Goal: Task Accomplishment & Management: Complete application form

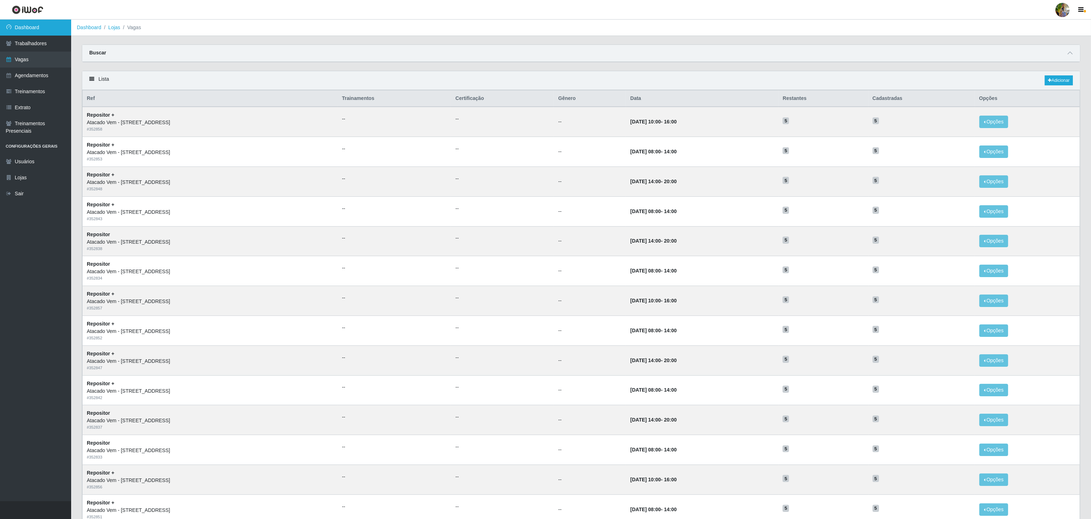
click at [48, 30] on link "Dashboard" at bounding box center [35, 28] width 71 height 16
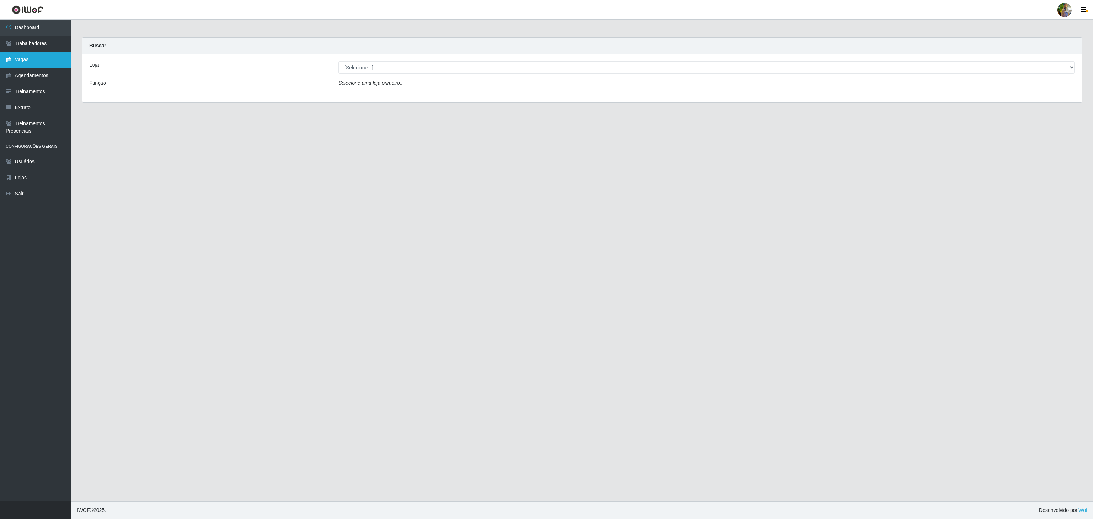
click at [19, 62] on link "Vagas" at bounding box center [35, 60] width 71 height 16
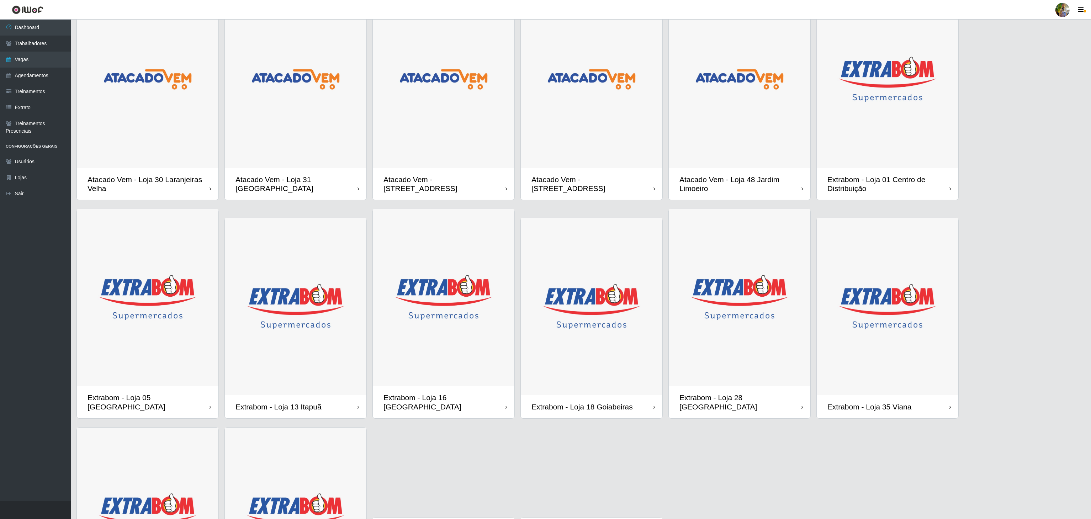
scroll to position [38, 0]
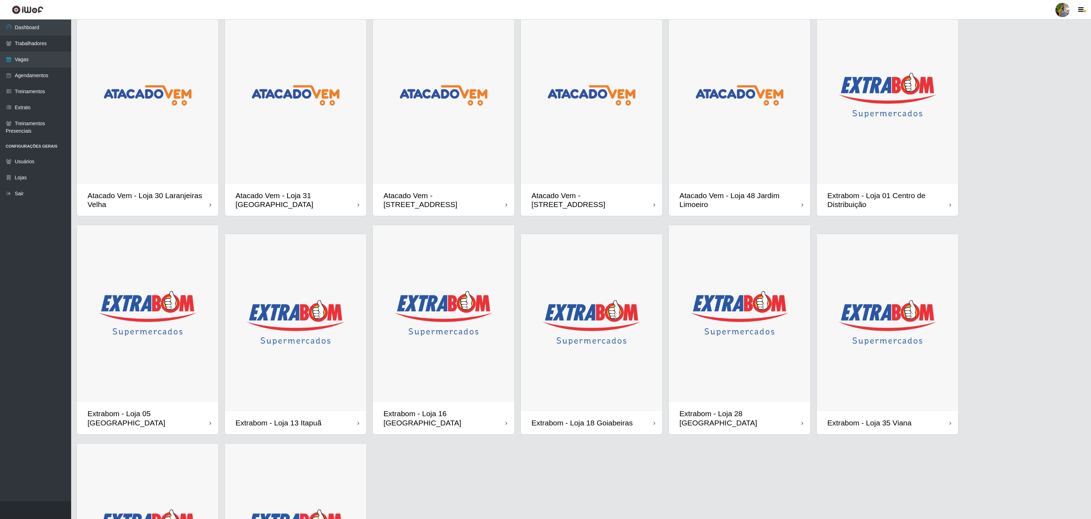
click at [203, 173] on img at bounding box center [148, 95] width 142 height 177
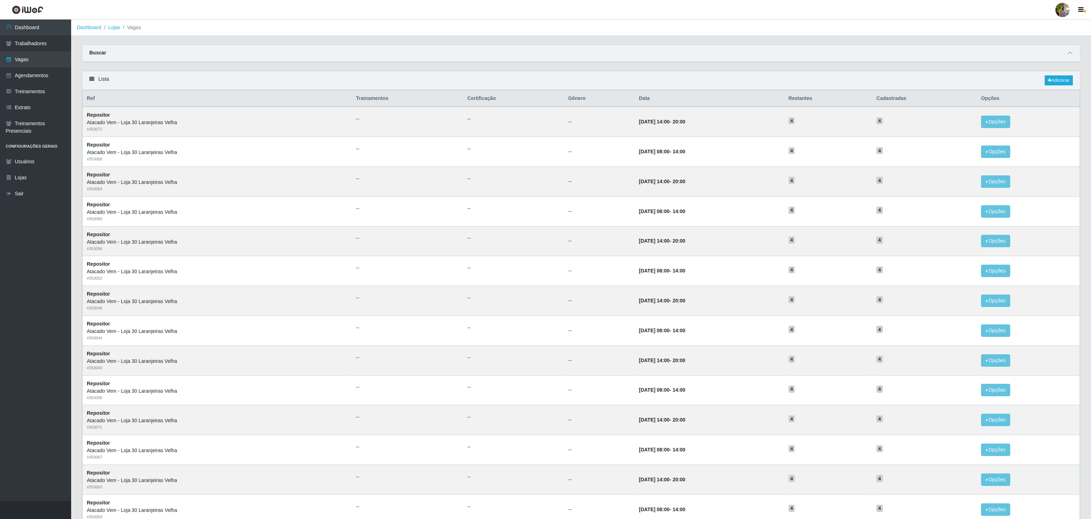
click at [677, 75] on div "Lista Adicionar" at bounding box center [581, 80] width 998 height 19
click at [712, 48] on div "Buscar" at bounding box center [581, 53] width 998 height 17
click at [1051, 78] on link "Adicionar" at bounding box center [1059, 80] width 28 height 10
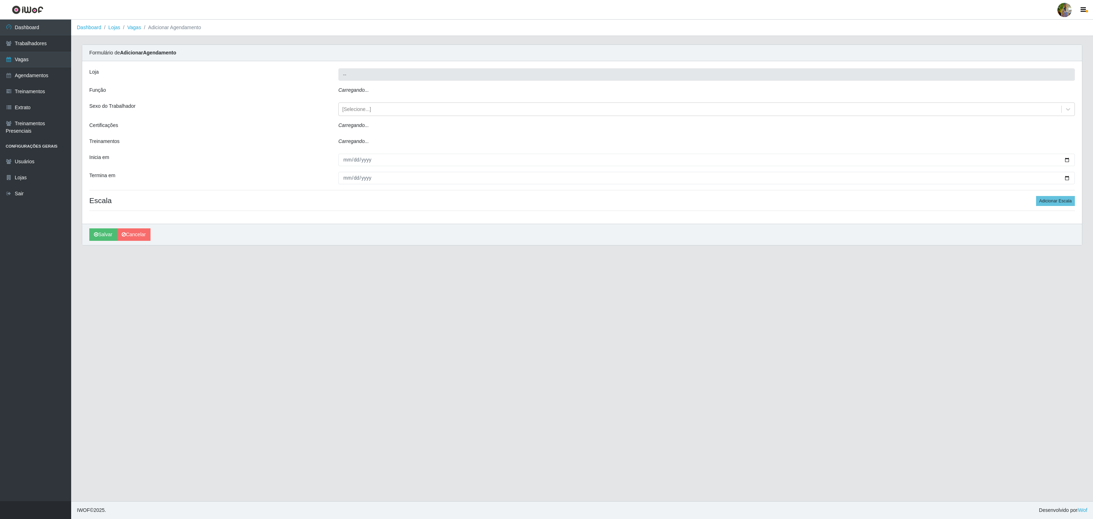
type input "Atacado Vem - Loja 30 Laranjeiras Velha"
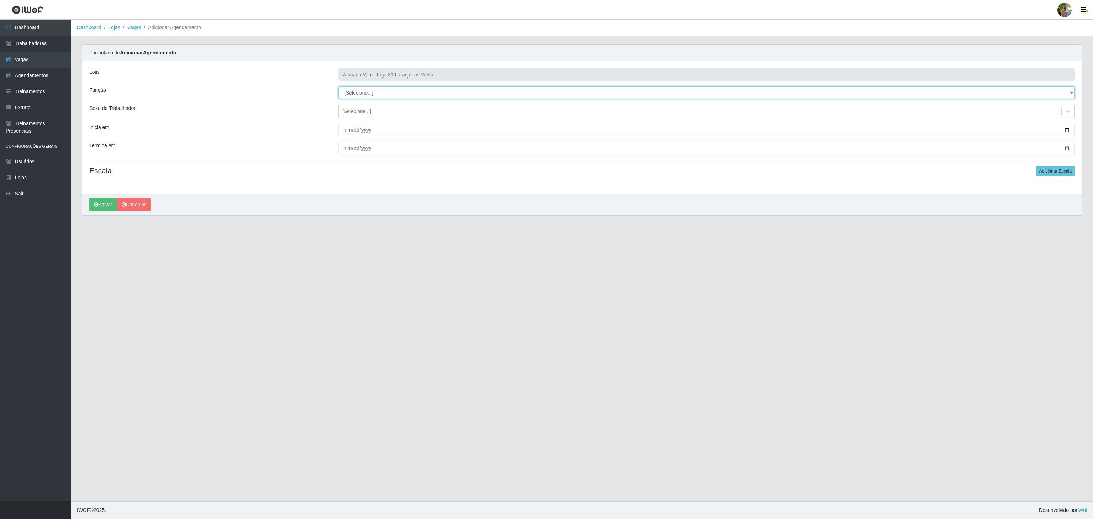
click at [413, 92] on select "[Selecione...] Repositor Repositor + Repositor ++" at bounding box center [706, 92] width 736 height 12
select select "24"
click at [338, 87] on select "[Selecione...] Repositor Repositor + Repositor ++" at bounding box center [706, 92] width 736 height 12
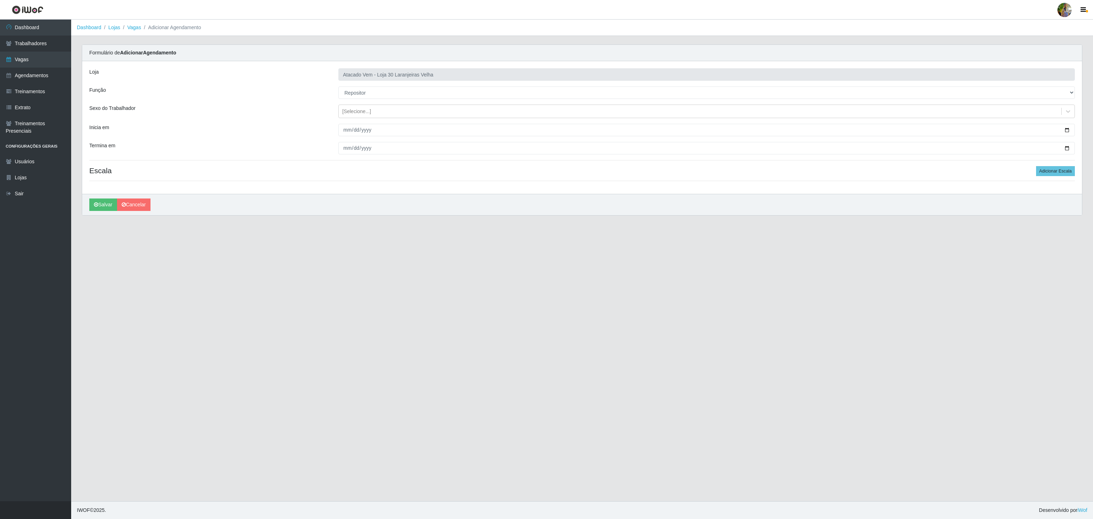
click at [765, 9] on header "Perfil Alterar Senha Sair" at bounding box center [546, 10] width 1093 height 20
drag, startPoint x: 137, startPoint y: 206, endPoint x: 142, endPoint y: 209, distance: 6.5
click at [137, 206] on link "Cancelar" at bounding box center [133, 204] width 33 height 12
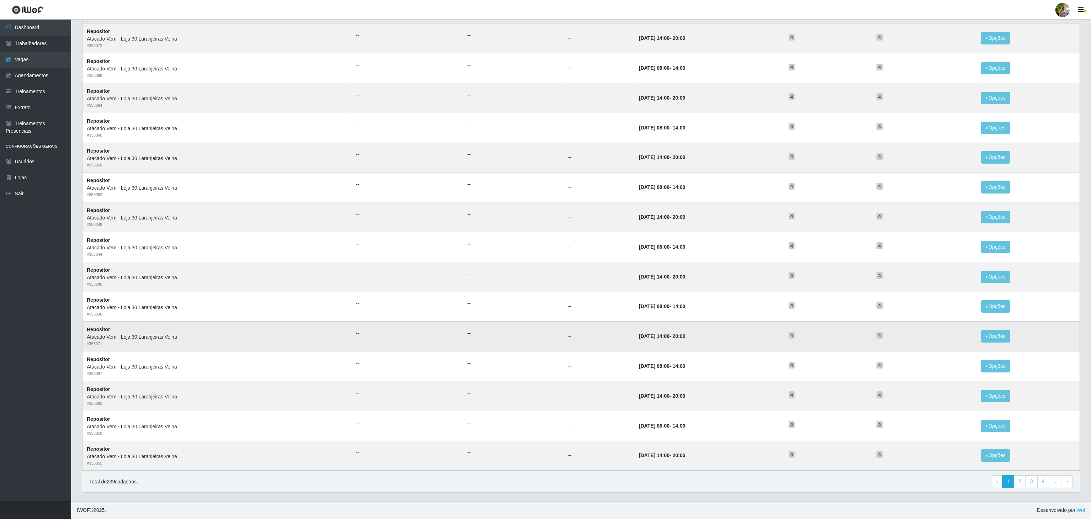
scroll to position [90, 0]
click at [703, 206] on td "25/11/2025, 14:00 - 20:00" at bounding box center [709, 217] width 149 height 30
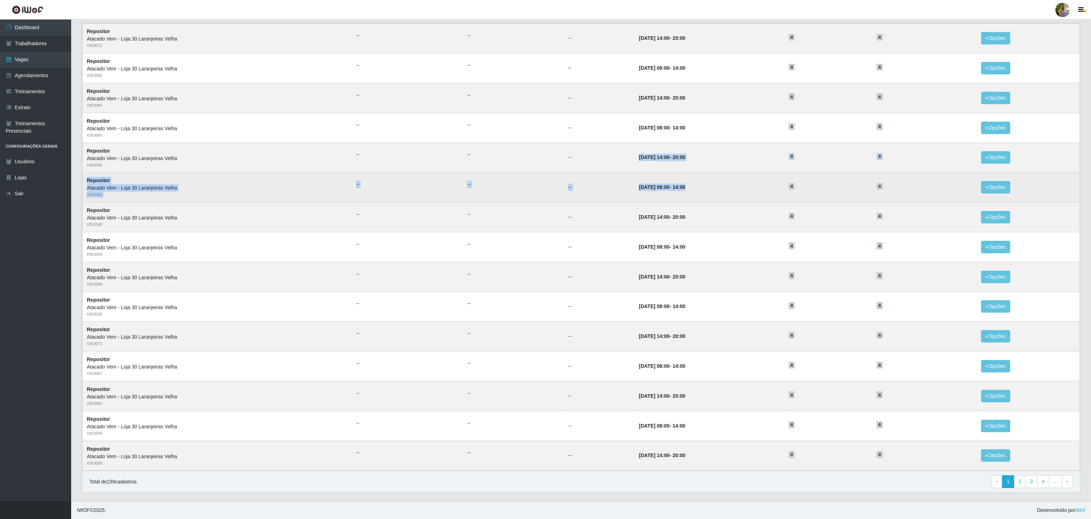
drag, startPoint x: 618, startPoint y: 156, endPoint x: 684, endPoint y: 174, distance: 68.8
click at [684, 174] on tbody "Repositor Atacado Vem - Loja 30 Laranjeiras Velha # 353072 -- -- -- 28/11/2025,…" at bounding box center [581, 246] width 997 height 447
click at [683, 176] on td "26/11/2025, 08:00 - 14:00" at bounding box center [709, 188] width 149 height 30
drag, startPoint x: 673, startPoint y: 186, endPoint x: 627, endPoint y: 169, distance: 48.2
click at [635, 176] on td "26/11/2025, 08:00 - 14:00" at bounding box center [709, 188] width 149 height 30
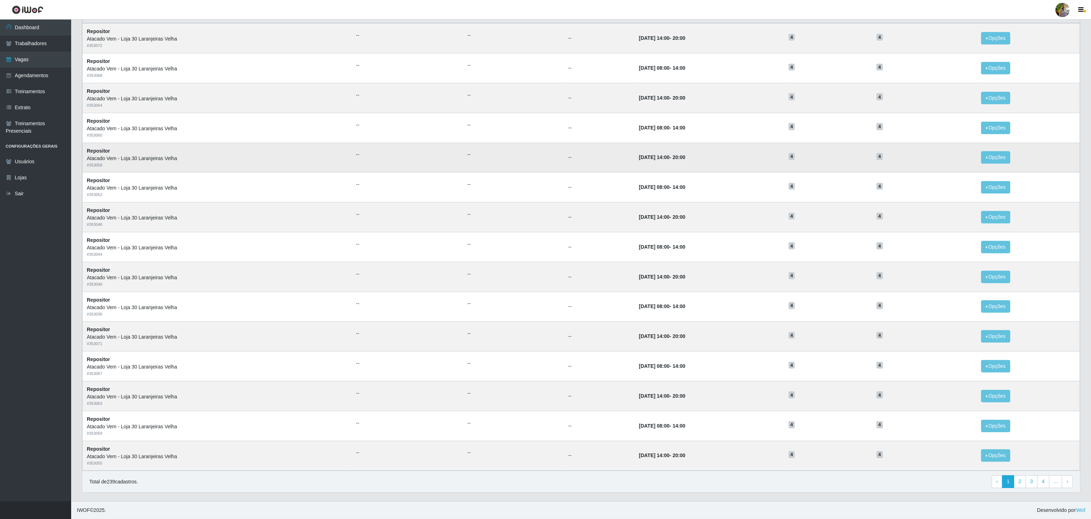
click at [635, 150] on td "26/11/2025, 14:00 - 20:00" at bounding box center [709, 158] width 149 height 30
drag, startPoint x: 621, startPoint y: 152, endPoint x: 691, endPoint y: 157, distance: 70.2
click at [691, 157] on td "26/11/2025, 14:00 - 20:00" at bounding box center [709, 158] width 149 height 30
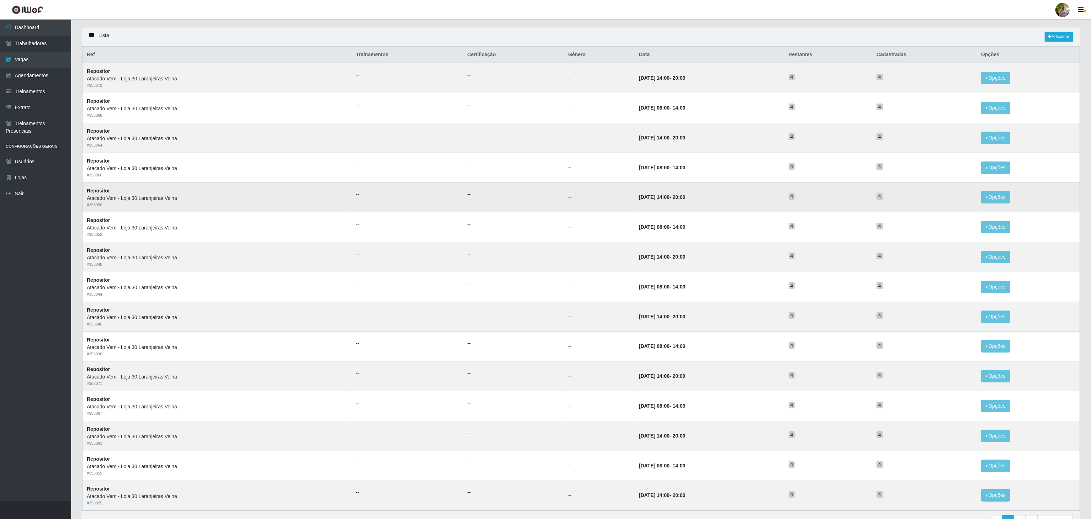
scroll to position [18, 0]
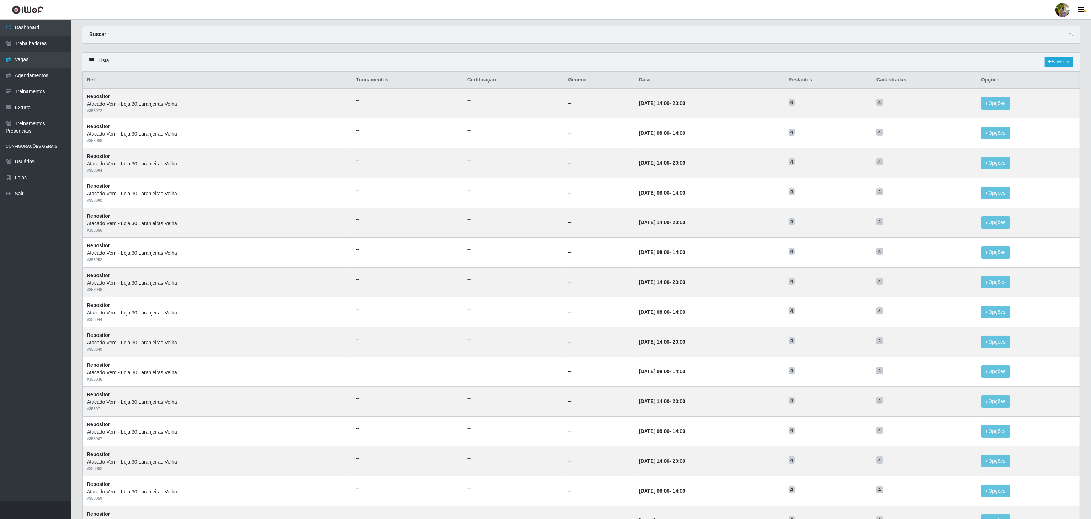
click at [717, 58] on div "Lista Adicionar" at bounding box center [581, 62] width 998 height 19
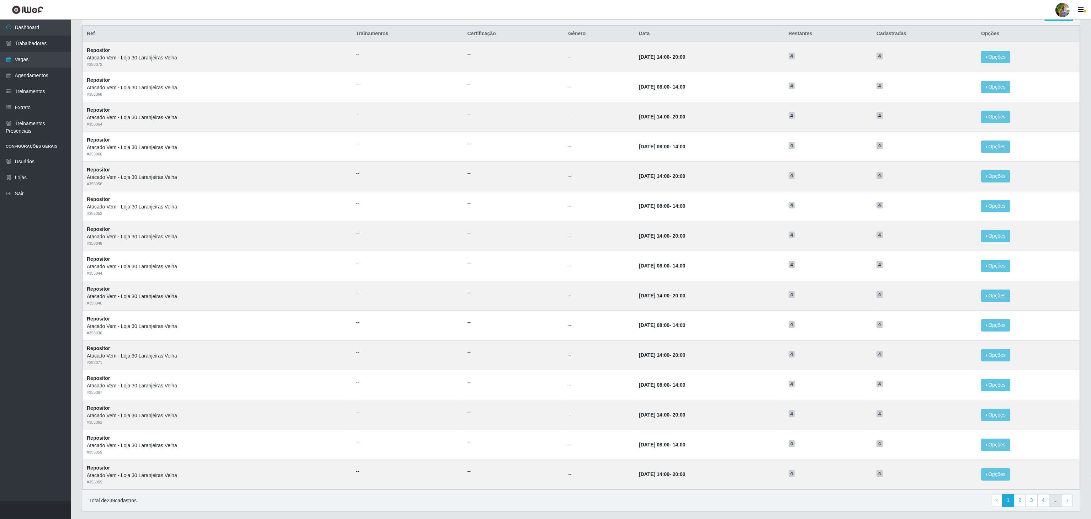
scroll to position [90, 0]
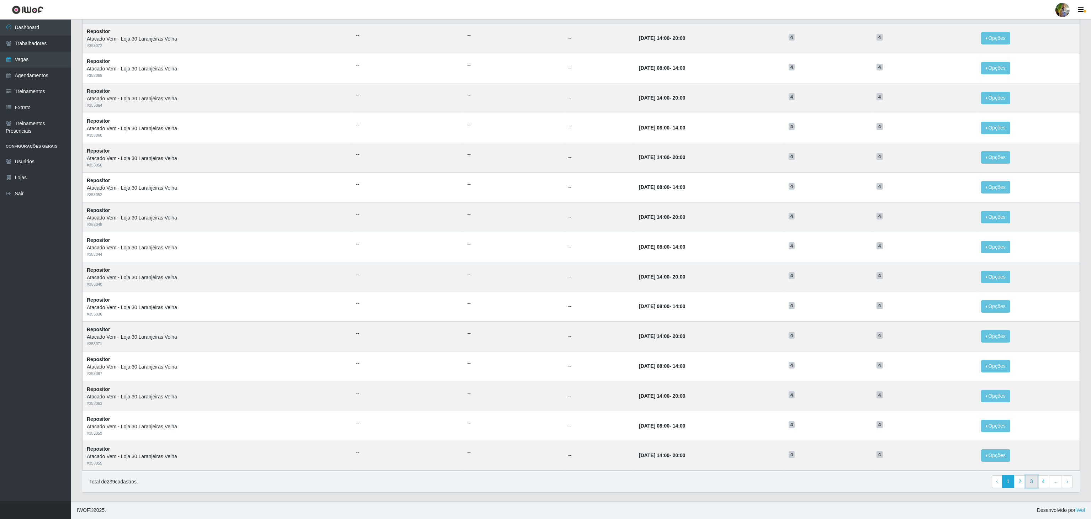
click at [1029, 487] on link "3" at bounding box center [1031, 481] width 12 height 13
click at [1018, 483] on link "4" at bounding box center [1020, 481] width 12 height 13
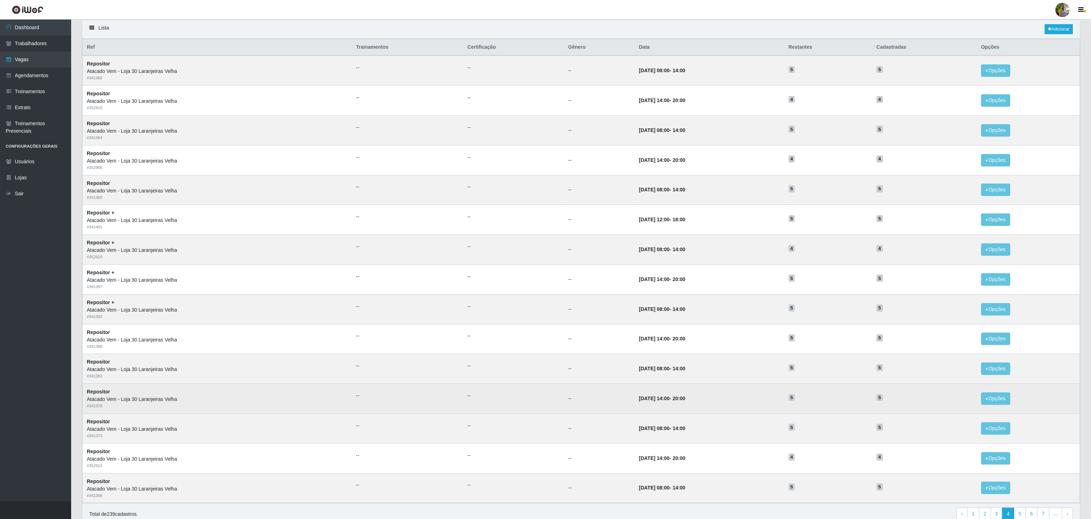
scroll to position [18, 0]
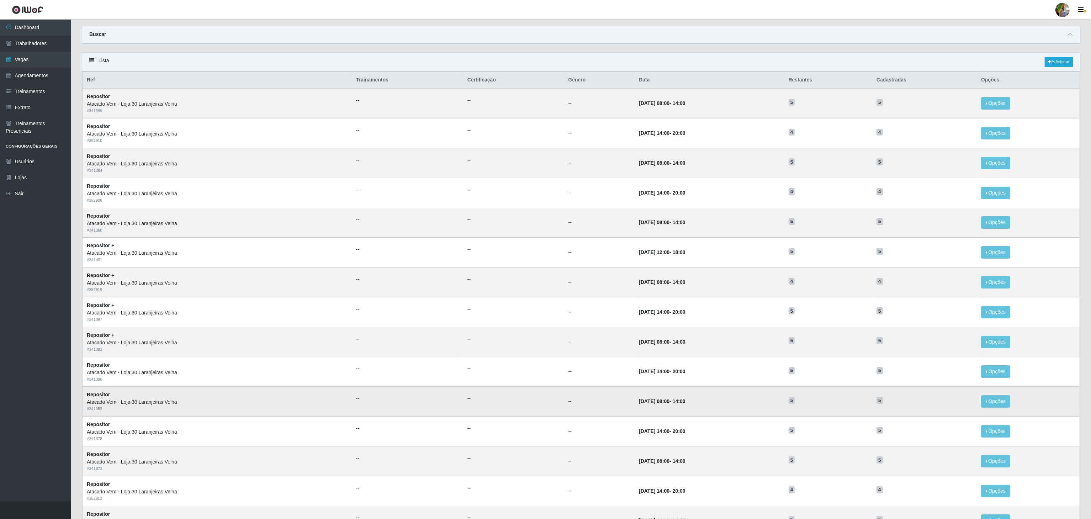
click at [735, 409] on td "24/10/2025, 08:00 - 14:00" at bounding box center [709, 402] width 149 height 30
drag, startPoint x: 612, startPoint y: 314, endPoint x: 680, endPoint y: 346, distance: 75.1
click at [680, 346] on tbody "Repositor Atacado Vem - Loja 30 Laranjeiras Velha # 341369 -- -- -- 29/10/2025,…" at bounding box center [581, 311] width 997 height 447
click at [680, 346] on td "25/10/2025, 08:00 - 14:00" at bounding box center [709, 342] width 149 height 30
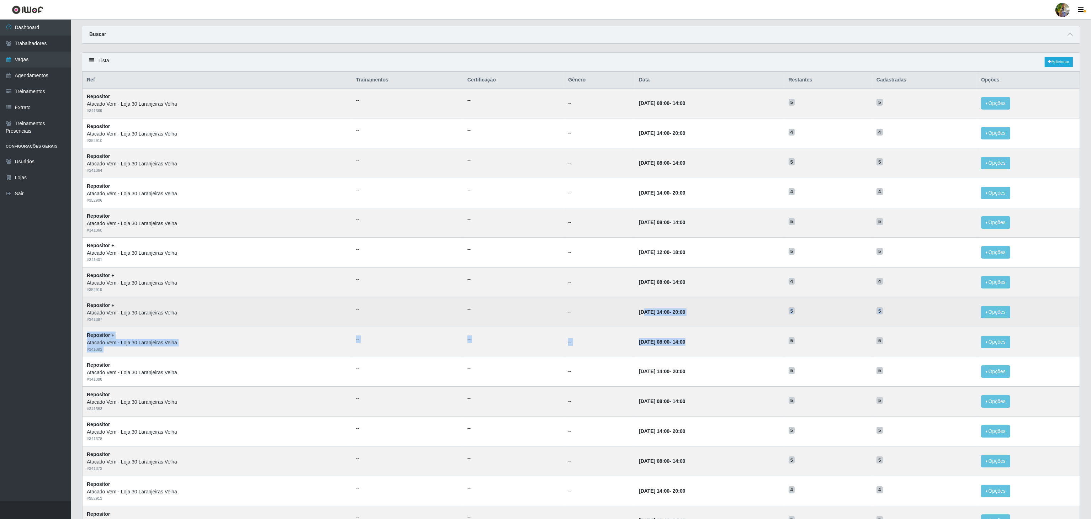
drag, startPoint x: 683, startPoint y: 348, endPoint x: 622, endPoint y: 314, distance: 69.9
click at [622, 314] on tbody "Repositor Atacado Vem - Loja 30 Laranjeiras Velha # 341369 -- -- -- 29/10/2025,…" at bounding box center [581, 311] width 997 height 447
click at [639, 315] on time "25/10/2025, 14:00" at bounding box center [654, 312] width 31 height 6
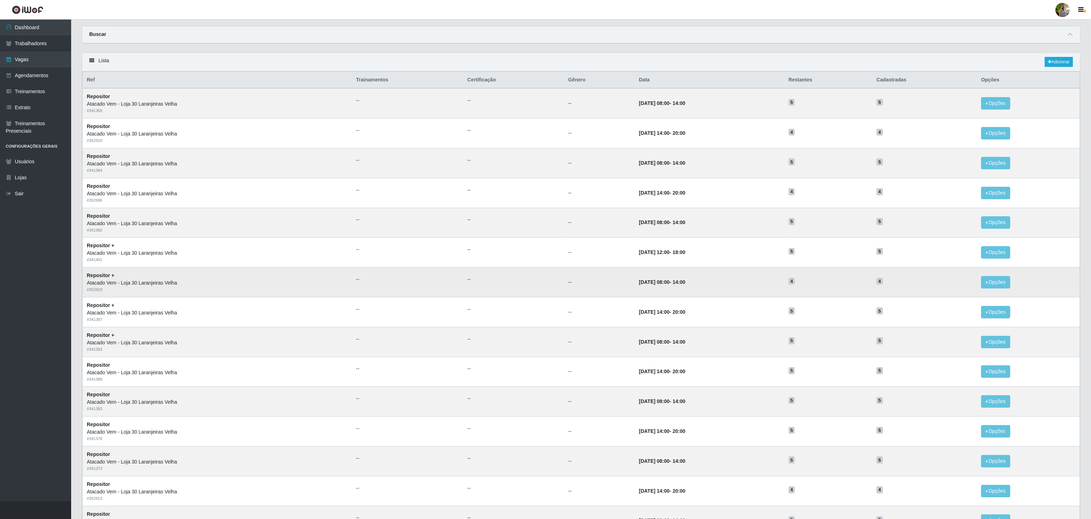
click at [675, 284] on time "14:00" at bounding box center [679, 282] width 13 height 6
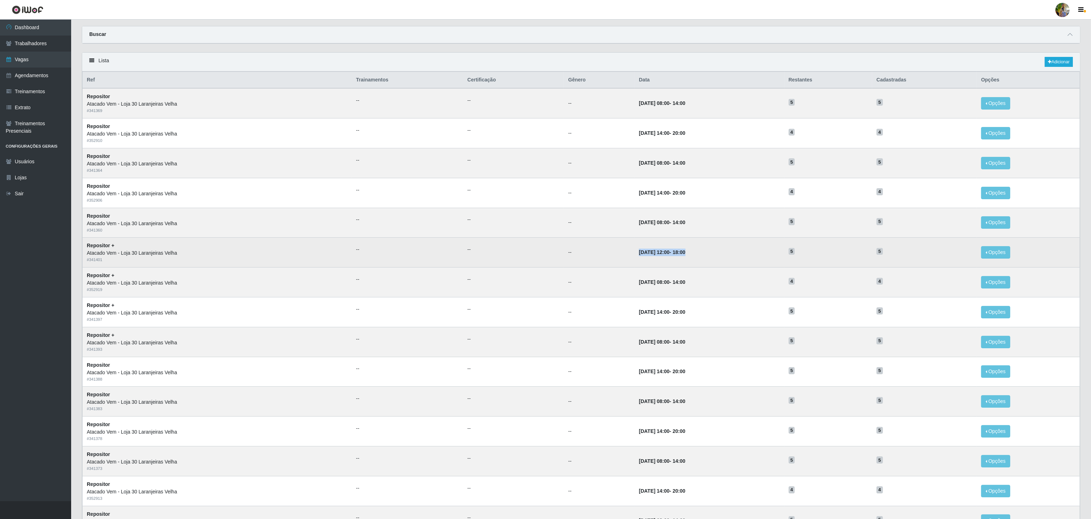
drag, startPoint x: 618, startPoint y: 247, endPoint x: 689, endPoint y: 255, distance: 71.3
click at [689, 255] on td "26/10/2025, 12:00 - 18:00" at bounding box center [709, 253] width 149 height 30
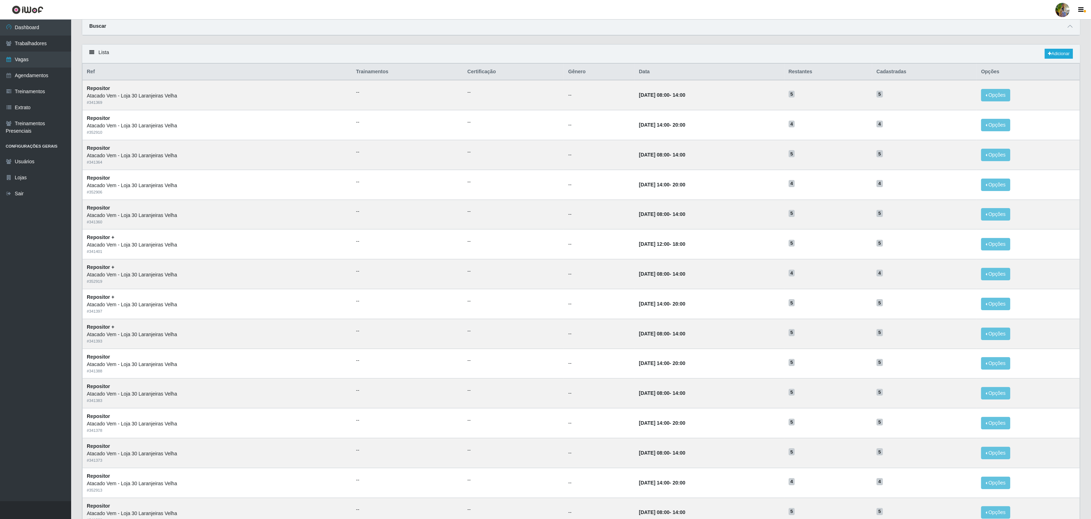
scroll to position [0, 0]
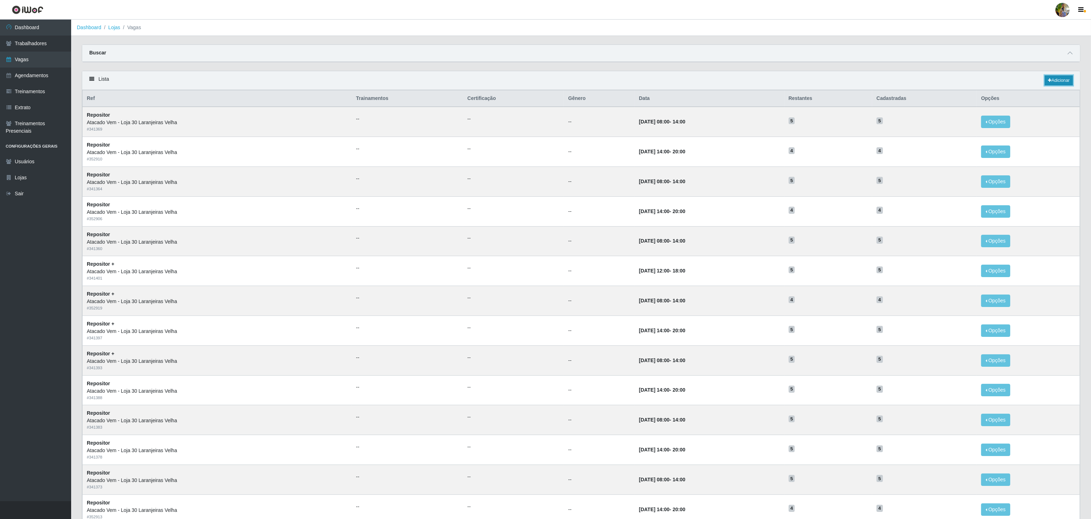
click at [1065, 79] on link "Adicionar" at bounding box center [1059, 80] width 28 height 10
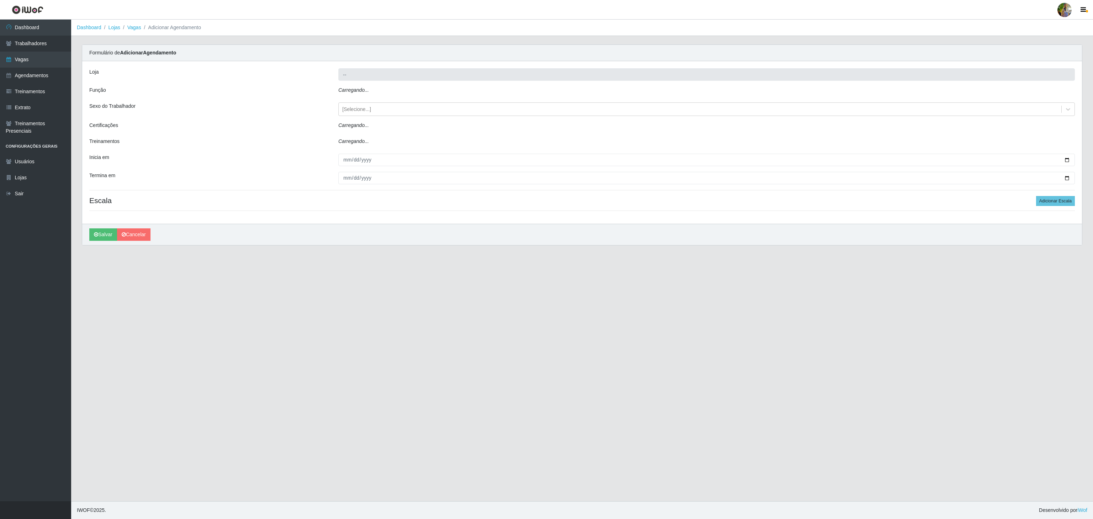
type input "Atacado Vem - Loja 30 Laranjeiras Velha"
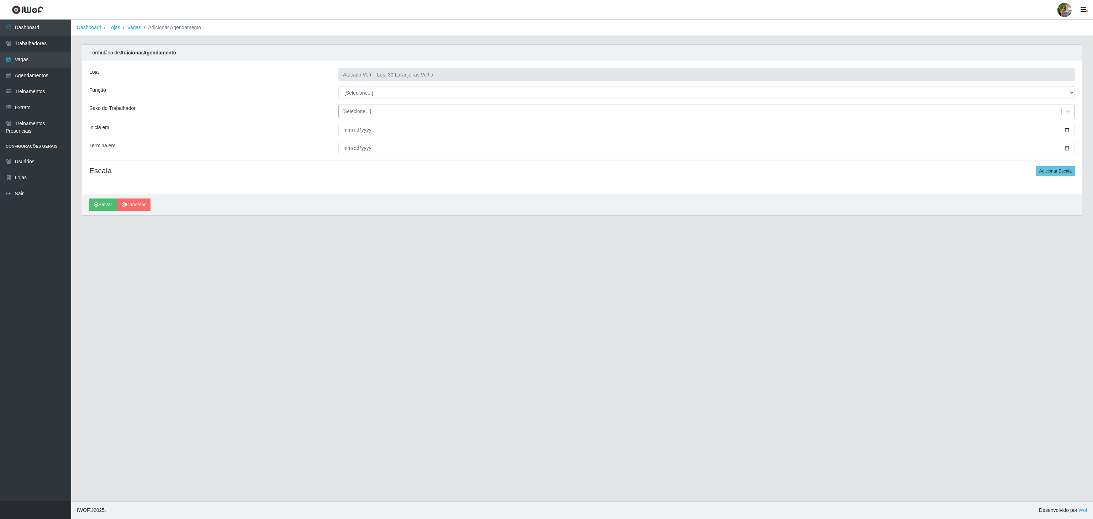
click at [399, 114] on div "[Selecione...]" at bounding box center [700, 112] width 722 height 12
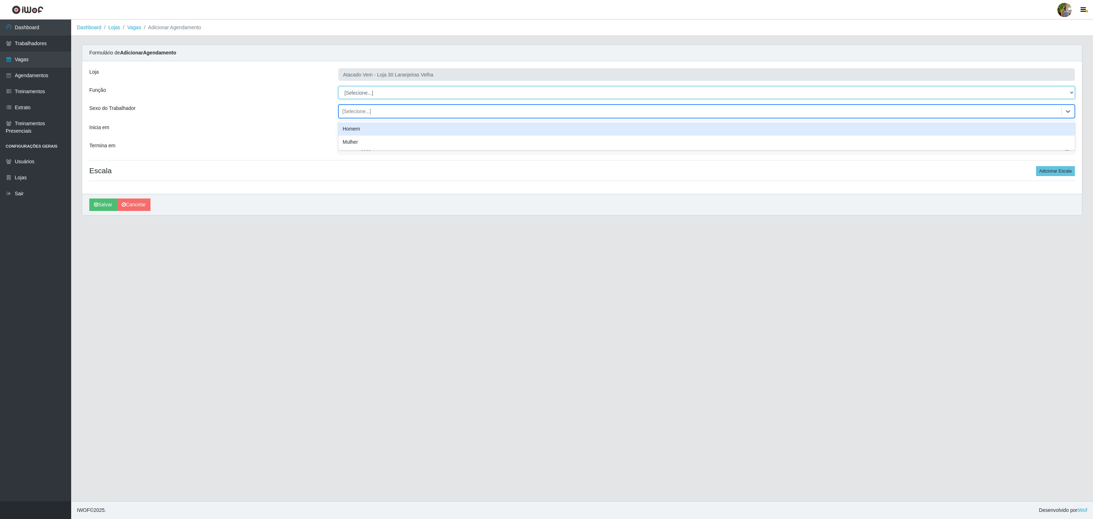
click at [394, 87] on select "[Selecione...] Repositor Repositor + Repositor ++" at bounding box center [706, 92] width 736 height 12
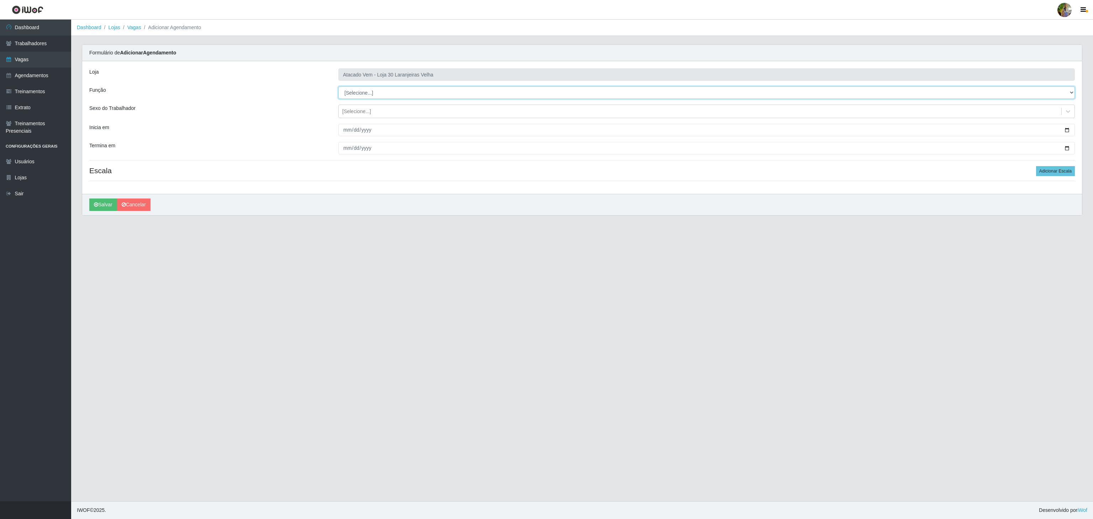
select select "82"
click at [338, 87] on select "[Selecione...] Repositor Repositor + Repositor ++" at bounding box center [706, 92] width 736 height 12
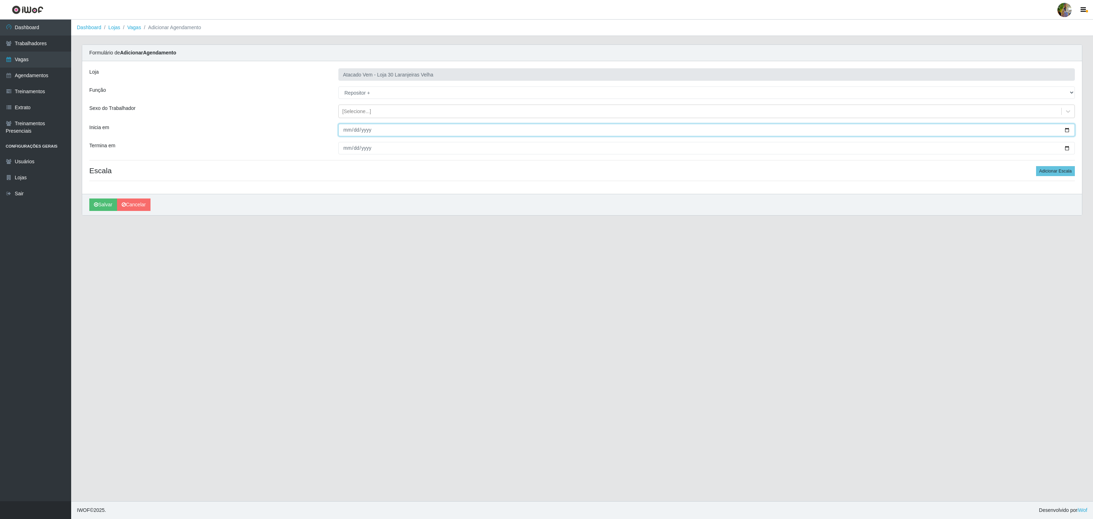
click at [346, 129] on input "Inicia em" at bounding box center [706, 130] width 736 height 12
type input "2025-11-01"
click at [342, 149] on input "Termina em" at bounding box center [706, 148] width 736 height 12
type input "2025-11-30"
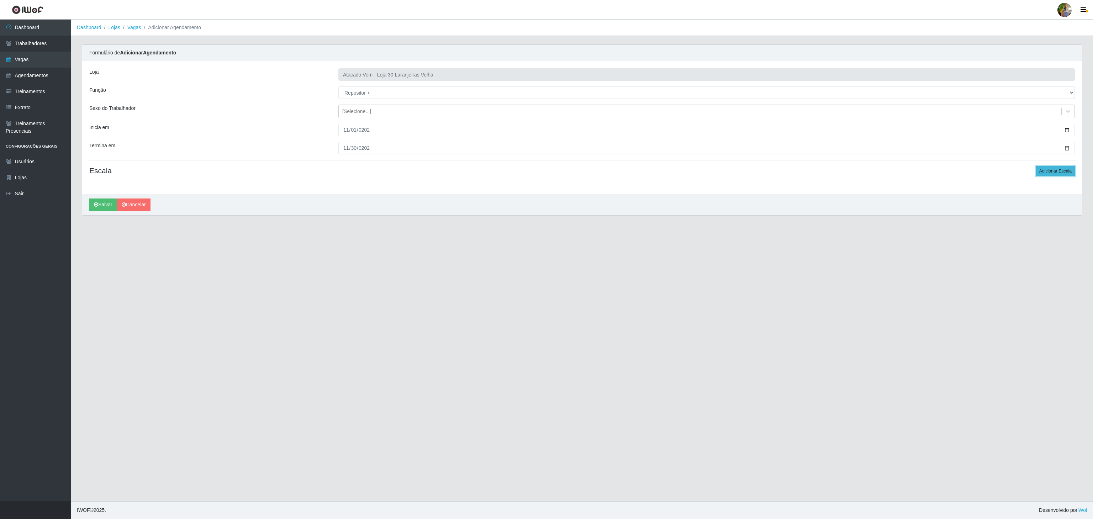
click at [1067, 170] on button "Adicionar Escala" at bounding box center [1055, 171] width 39 height 10
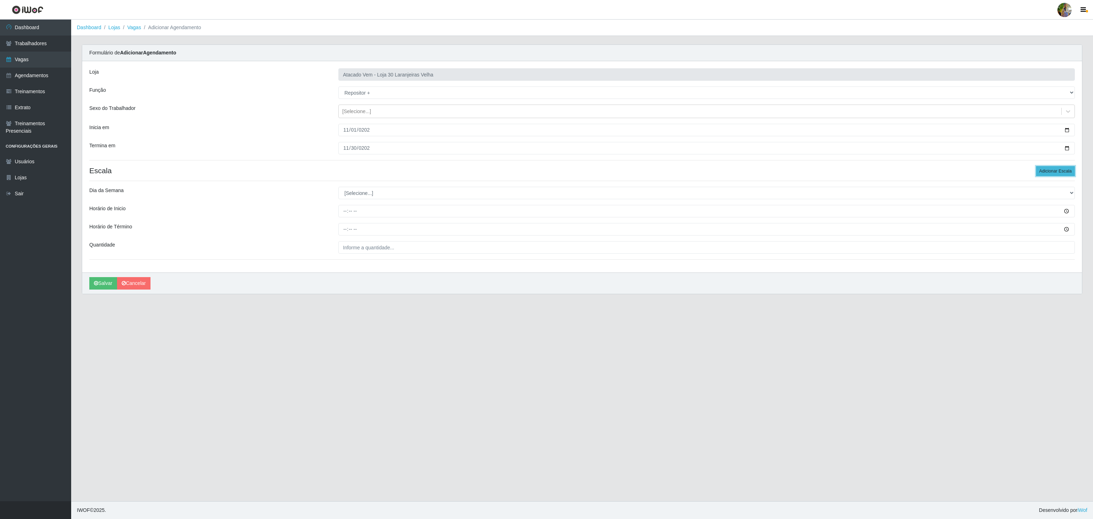
click at [1067, 170] on button "Adicionar Escala" at bounding box center [1055, 171] width 39 height 10
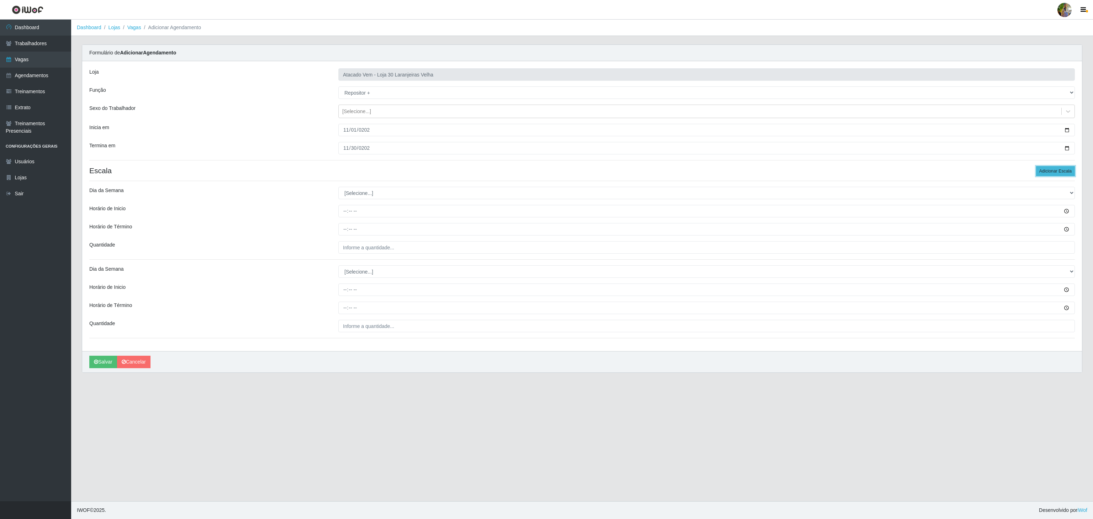
click at [1067, 170] on button "Adicionar Escala" at bounding box center [1055, 171] width 39 height 10
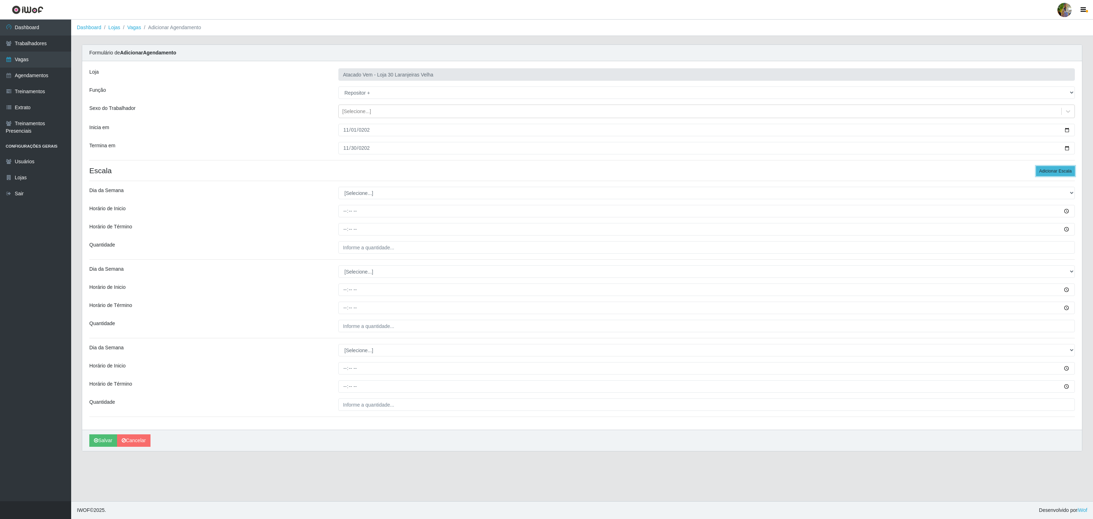
click at [1067, 170] on button "Adicionar Escala" at bounding box center [1055, 171] width 39 height 10
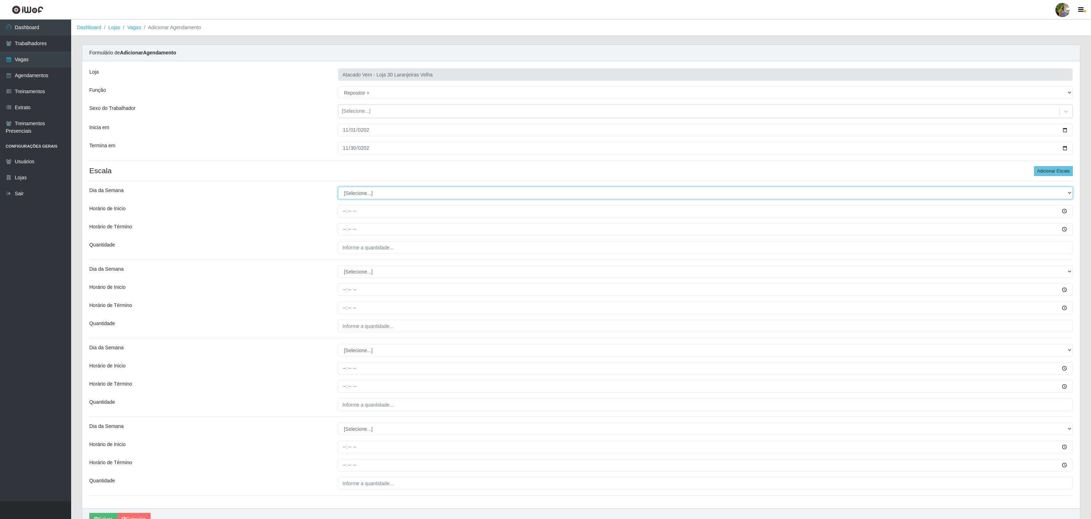
click at [407, 197] on select "[Selecione...] Segunda Terça Quarta Quinta Sexta Sábado Domingo" at bounding box center [705, 193] width 735 height 12
select select "6"
click at [338, 188] on select "[Selecione...] Segunda Terça Quarta Quinta Sexta Sábado Domingo" at bounding box center [705, 193] width 735 height 12
click at [341, 210] on input "Horário de Inicio" at bounding box center [705, 211] width 735 height 12
type input "08:00"
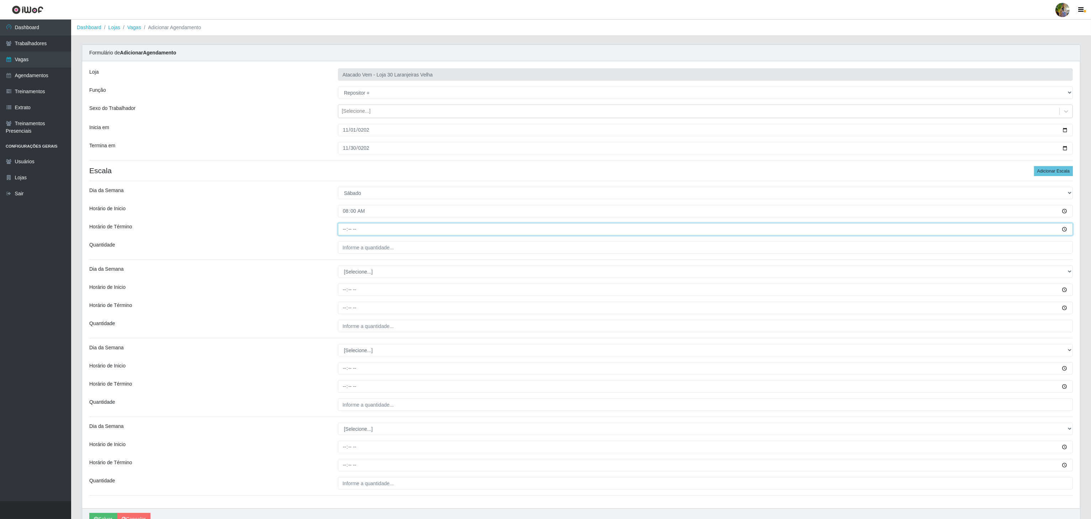
drag, startPoint x: 350, startPoint y: 232, endPoint x: 346, endPoint y: 233, distance: 3.7
click at [348, 233] on input "Horário de Término" at bounding box center [705, 229] width 735 height 12
click at [343, 233] on input "Horário de Término" at bounding box center [705, 229] width 735 height 12
type input "14:00"
click at [389, 246] on input "___" at bounding box center [705, 247] width 735 height 12
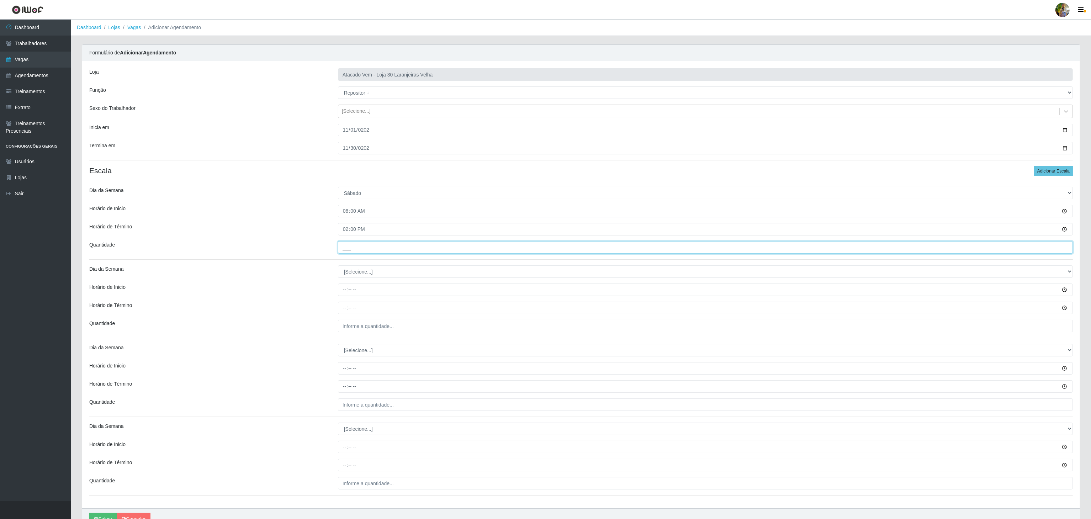
type input "4__"
click at [346, 266] on div "Loja Atacado Vem - Loja 30 Laranjeiras Velha Função [Selecione...] Repositor Re…" at bounding box center [581, 284] width 998 height 447
click at [364, 272] on select "[Selecione...] Segunda Terça Quarta Quinta Sexta Sábado Domingo" at bounding box center [705, 271] width 735 height 12
select select "6"
click at [338, 267] on select "[Selecione...] Segunda Terça Quarta Quinta Sexta Sábado Domingo" at bounding box center [705, 271] width 735 height 12
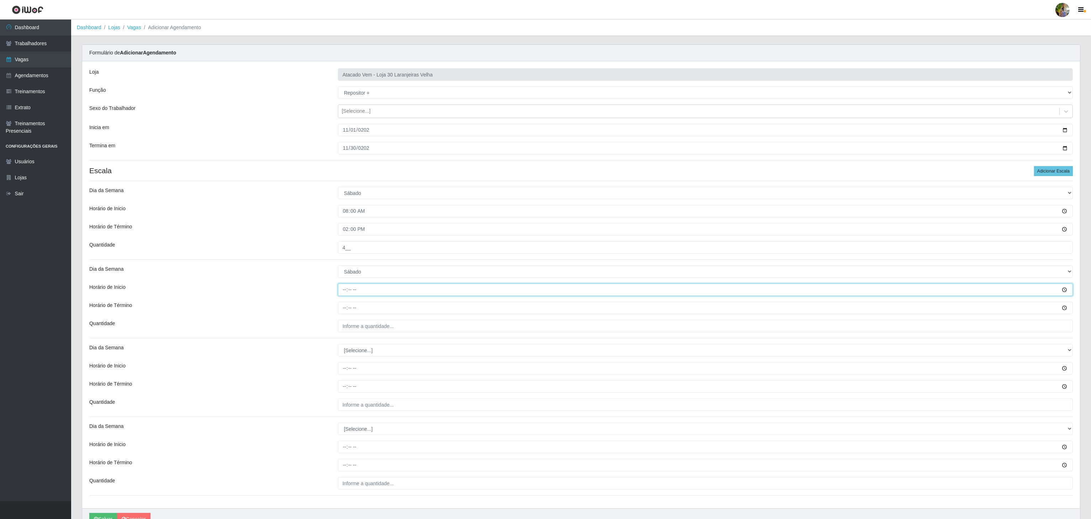
click at [344, 296] on input "Horário de Inicio" at bounding box center [705, 289] width 735 height 12
type input "14:00"
click at [341, 314] on input "Horário de Término" at bounding box center [705, 308] width 735 height 12
type input "20:00"
click at [368, 319] on div "Loja Atacado Vem - Loja 30 Laranjeiras Velha Função [Selecione...] Repositor Re…" at bounding box center [581, 284] width 998 height 447
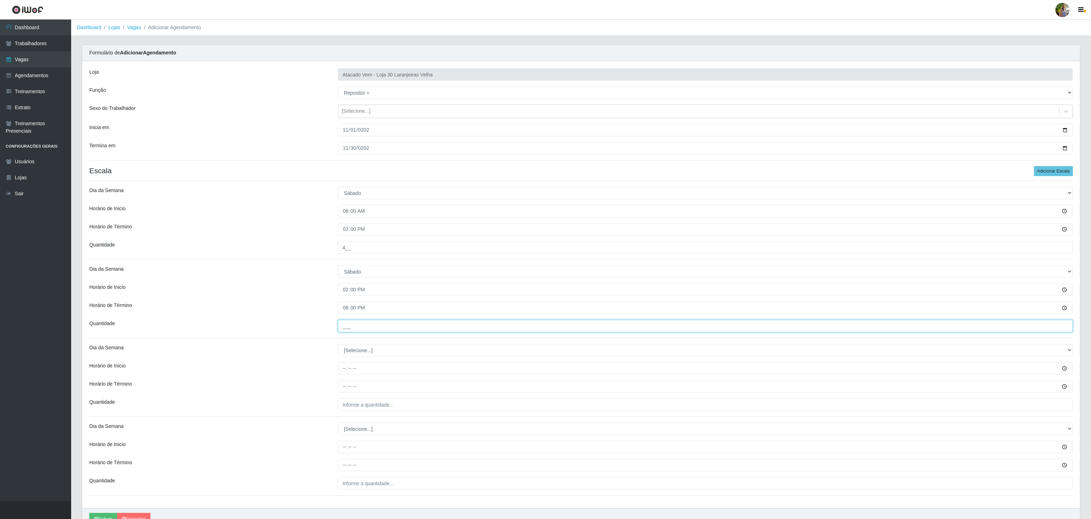
click at [368, 330] on input "___" at bounding box center [705, 326] width 735 height 12
type input "4__"
click at [364, 353] on select "[Selecione...] Segunda Terça Quarta Quinta Sexta Sábado Domingo" at bounding box center [705, 350] width 735 height 12
select select "0"
click at [338, 346] on select "[Selecione...] Segunda Terça Quarta Quinta Sexta Sábado Domingo" at bounding box center [705, 350] width 735 height 12
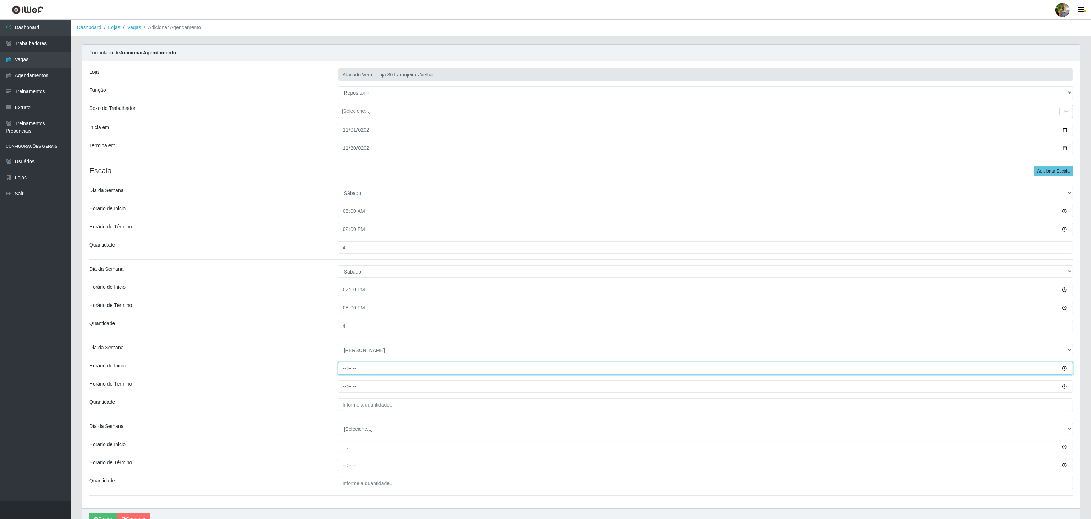
click at [341, 373] on input "Horário de Inicio" at bounding box center [705, 368] width 735 height 12
type input "08:00"
click at [345, 387] on input "Horário de Término" at bounding box center [705, 386] width 735 height 12
type input "14:00"
click at [372, 406] on input "___" at bounding box center [705, 404] width 735 height 12
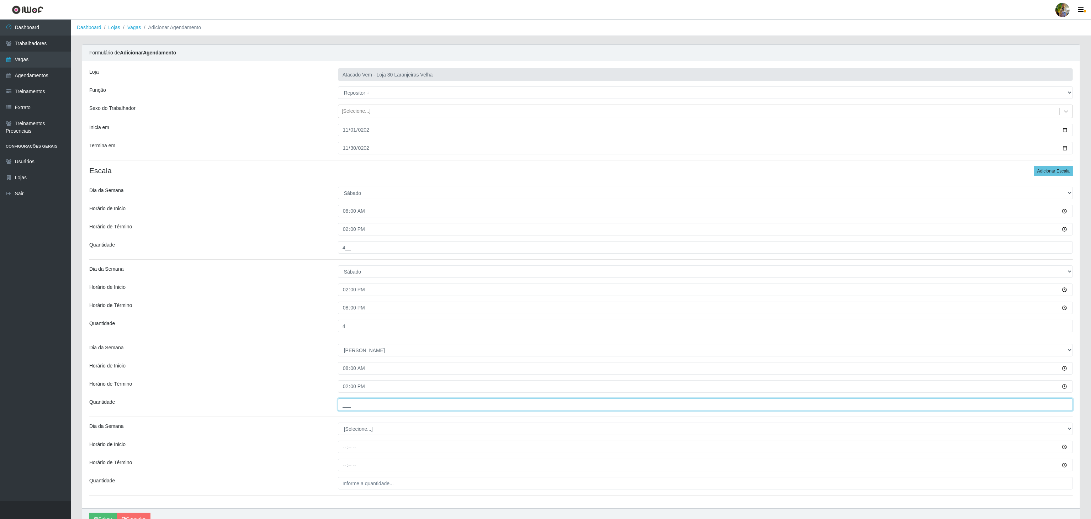
type input "4__"
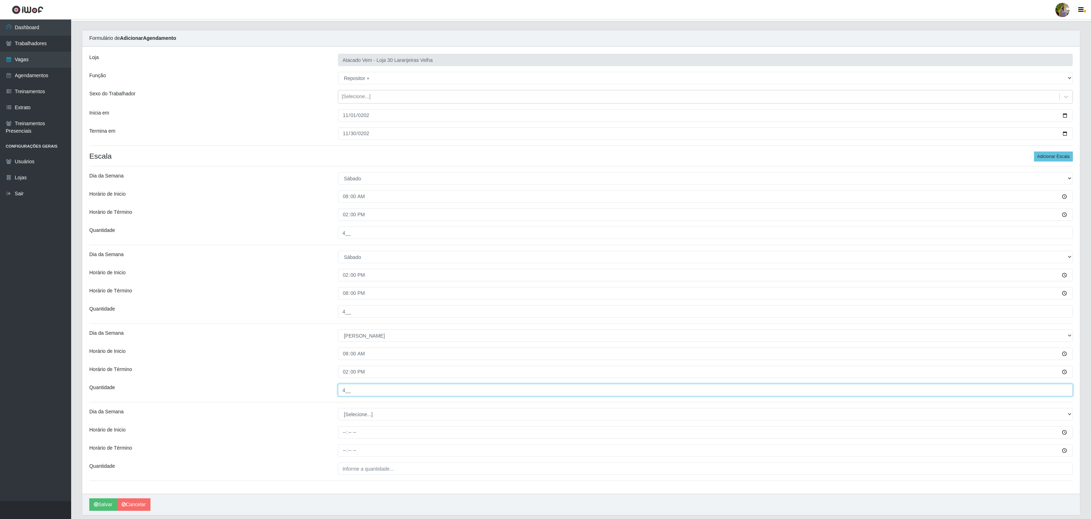
scroll to position [40, 0]
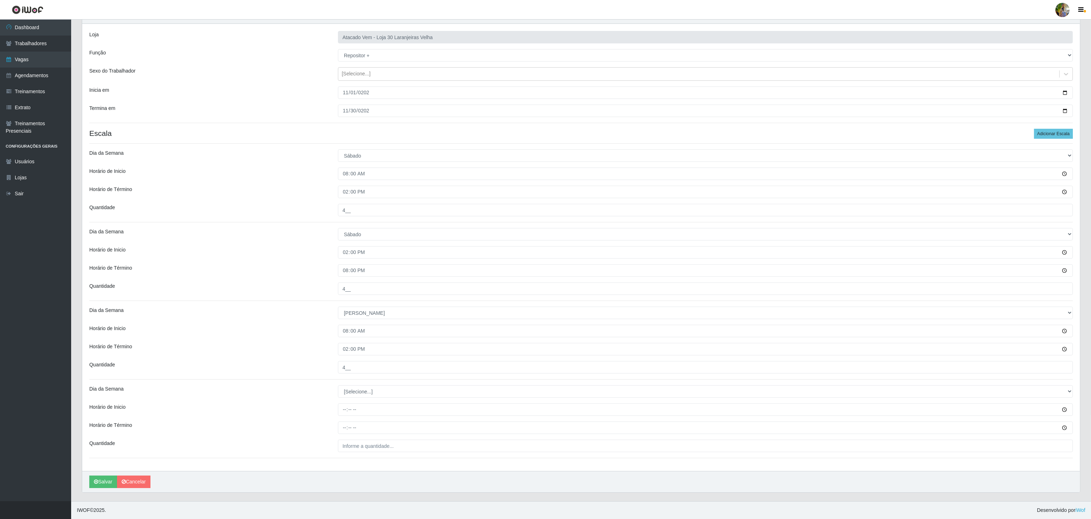
click at [362, 382] on div "Loja Atacado Vem - Loja 30 Laranjeiras Velha Função [Selecione...] Repositor Re…" at bounding box center [581, 247] width 998 height 447
click at [362, 383] on div "Loja Atacado Vem - Loja 30 Laranjeiras Velha Função [Selecione...] Repositor Re…" at bounding box center [581, 247] width 998 height 447
click at [373, 390] on select "[Selecione...] Segunda Terça Quarta Quinta Sexta Sábado Domingo" at bounding box center [705, 391] width 735 height 12
select select "0"
click at [338, 385] on select "[Selecione...] Segunda Terça Quarta Quinta Sexta Sábado Domingo" at bounding box center [705, 391] width 735 height 12
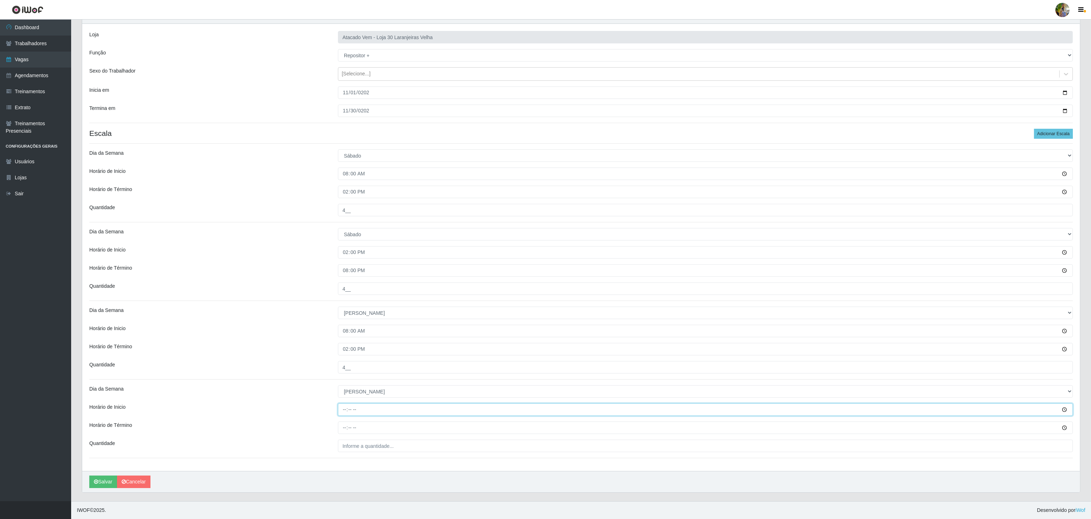
click at [342, 409] on input "Horário de Inicio" at bounding box center [705, 409] width 735 height 12
type input "12:00"
click at [344, 430] on input "Horário de Término" at bounding box center [705, 427] width 735 height 12
type input "18:00"
click at [357, 447] on input "___" at bounding box center [705, 446] width 735 height 12
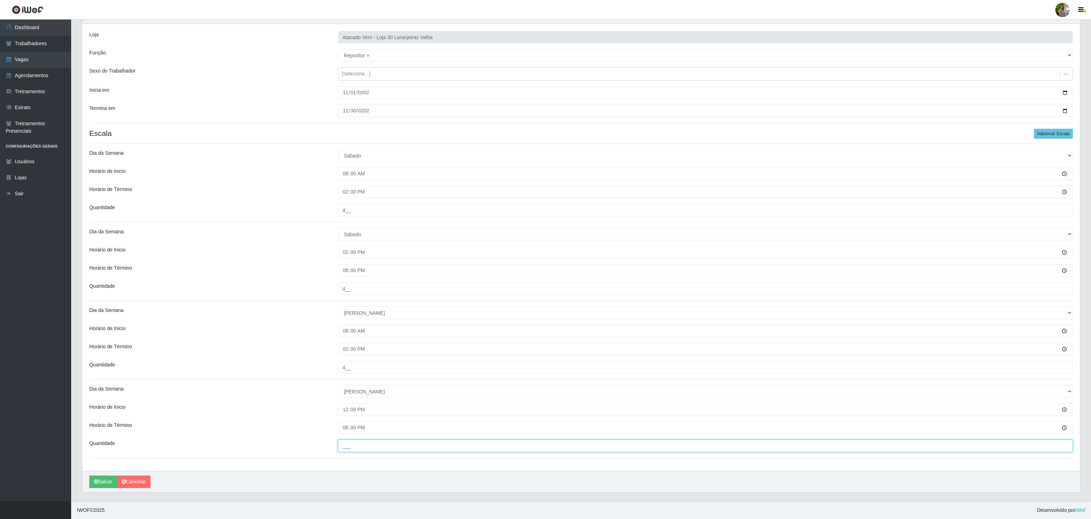
type input "4__"
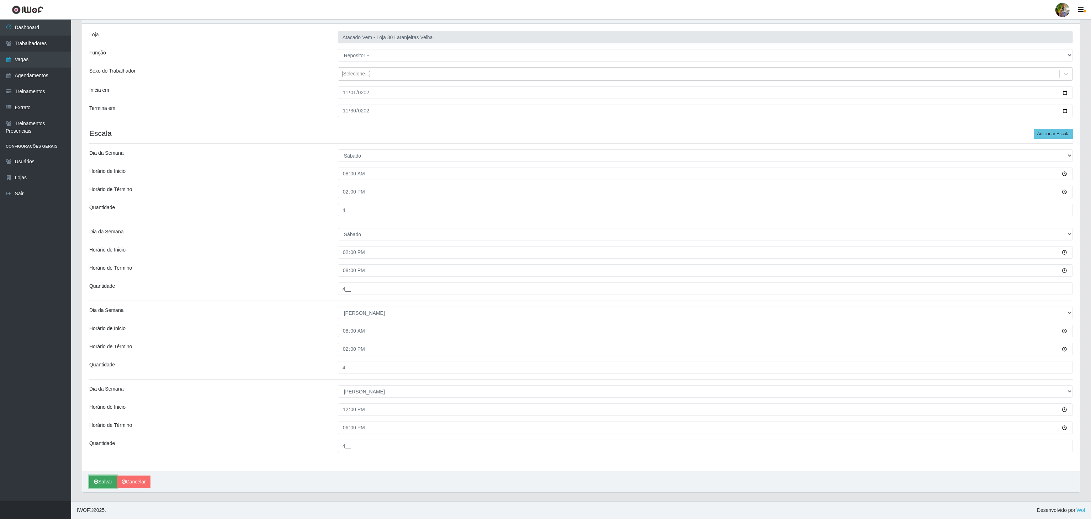
click at [96, 483] on icon "submit" at bounding box center [96, 481] width 4 height 5
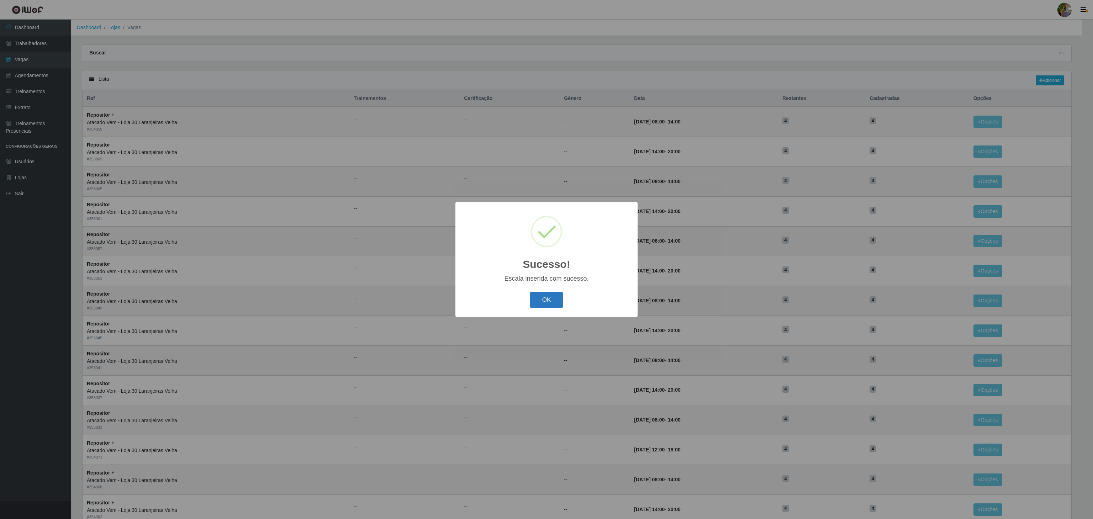
click at [551, 305] on button "OK" at bounding box center [546, 300] width 33 height 17
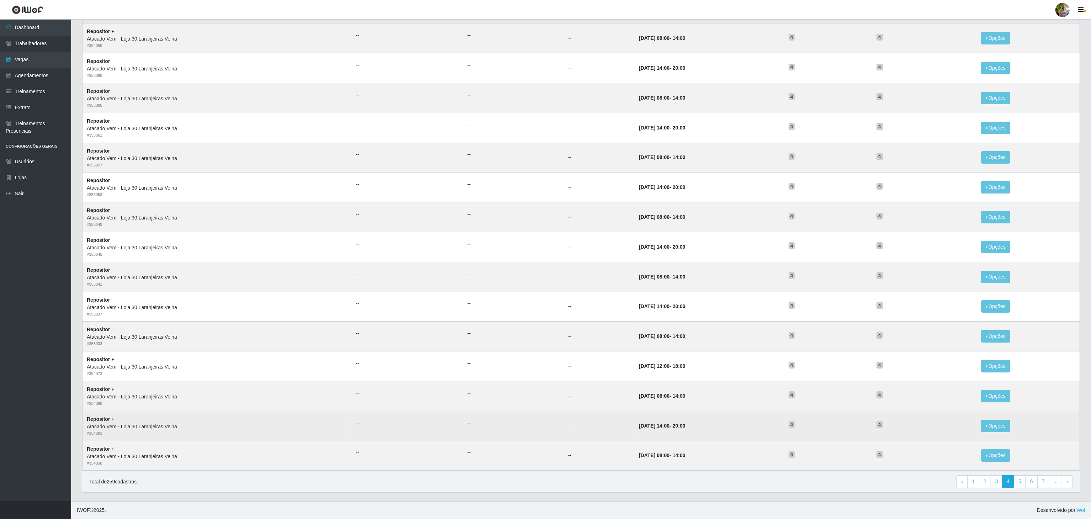
scroll to position [90, 0]
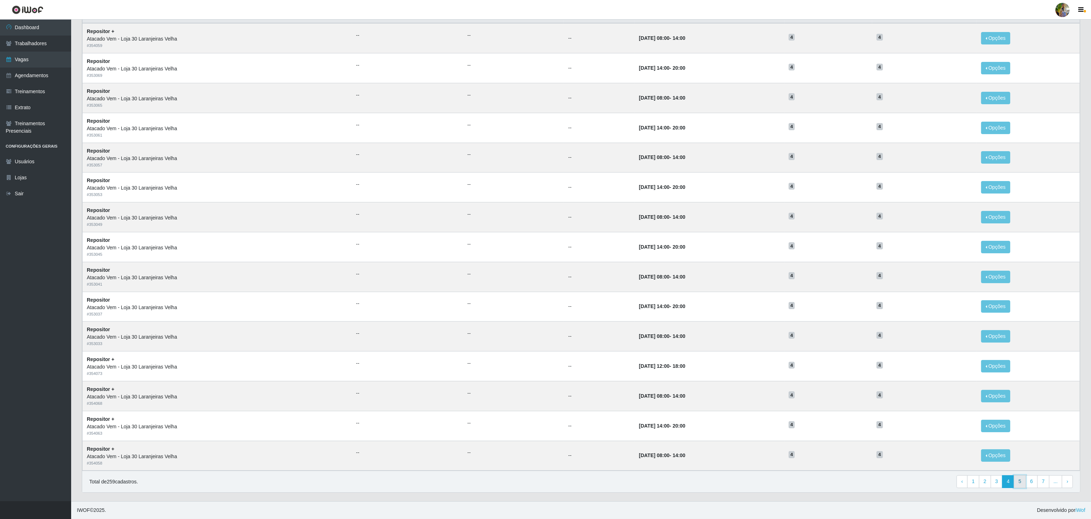
click at [1016, 483] on link "5" at bounding box center [1020, 481] width 12 height 13
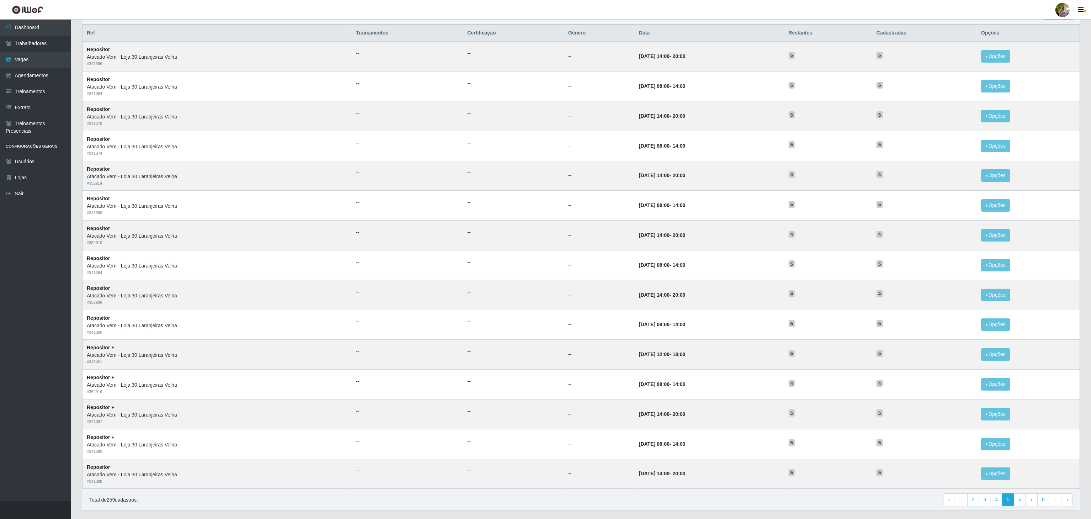
scroll to position [90, 0]
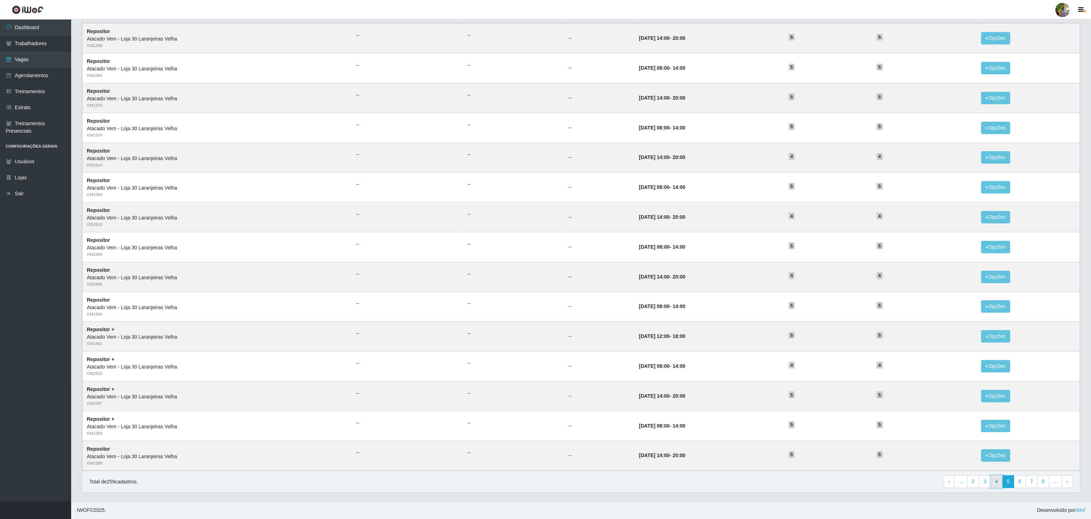
click at [991, 480] on link "4" at bounding box center [997, 481] width 12 height 13
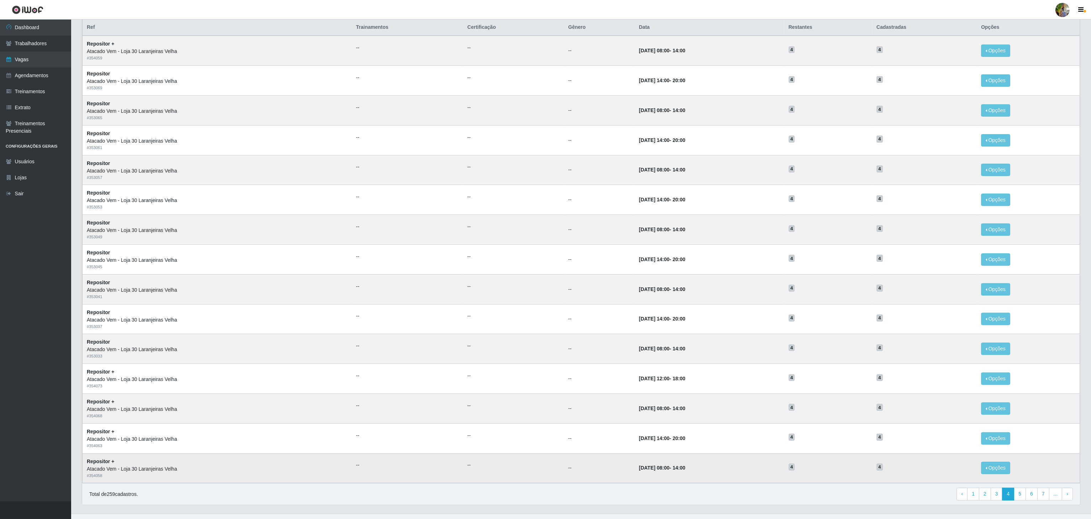
scroll to position [90, 0]
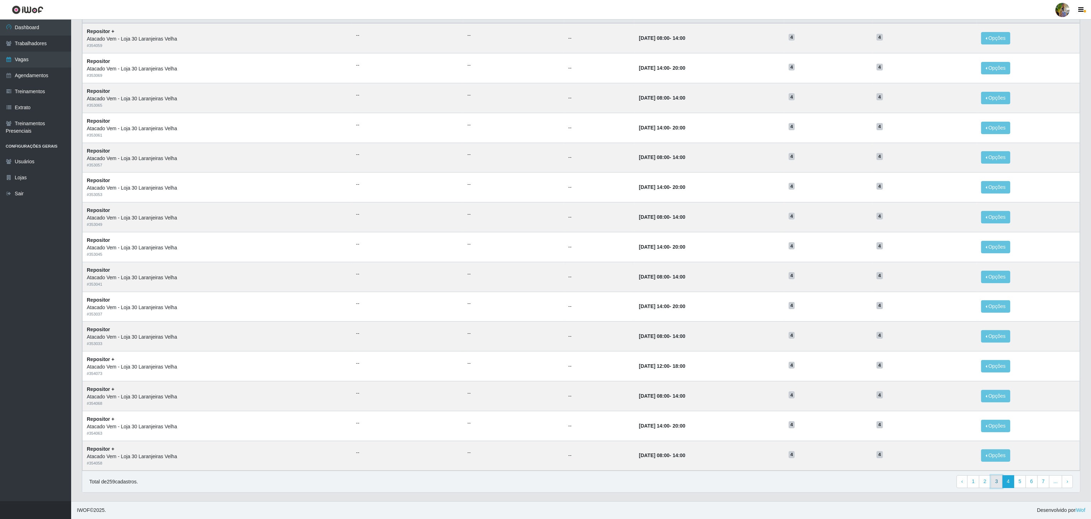
click at [992, 480] on link "3" at bounding box center [997, 481] width 12 height 13
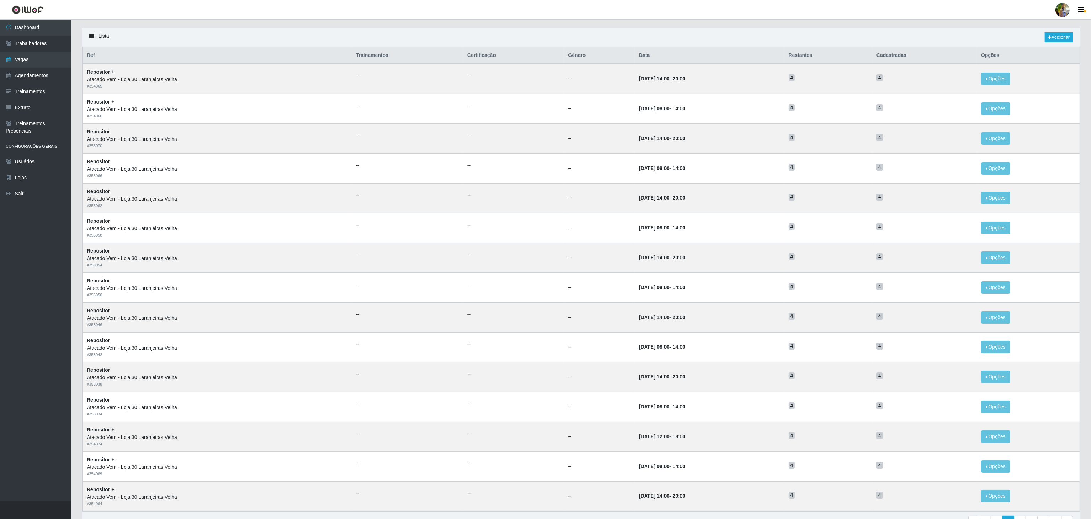
scroll to position [18, 0]
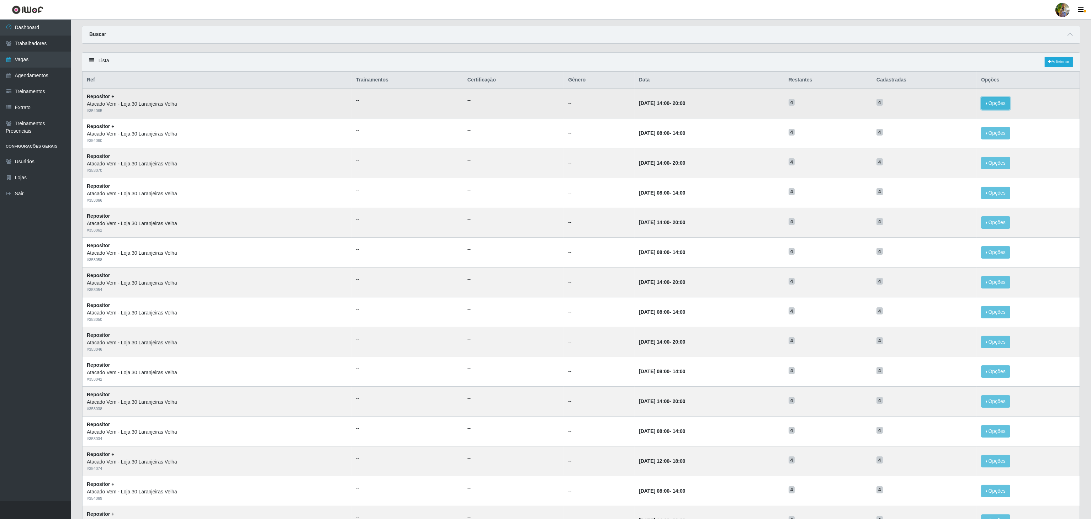
click at [990, 106] on button "Opções" at bounding box center [995, 103] width 29 height 12
click at [954, 119] on div "Deletar" at bounding box center [952, 119] width 42 height 7
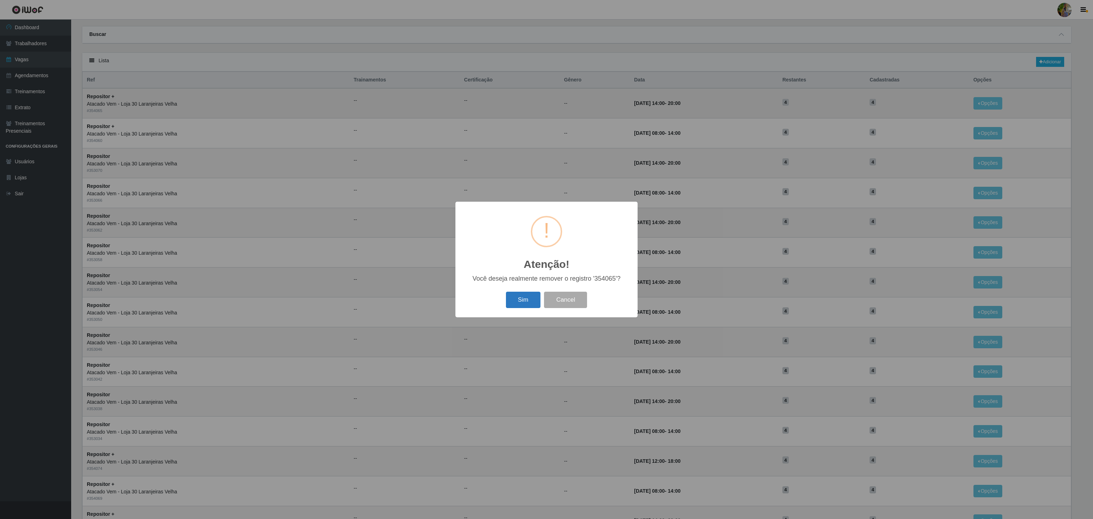
click at [530, 296] on button "Sim" at bounding box center [523, 300] width 35 height 17
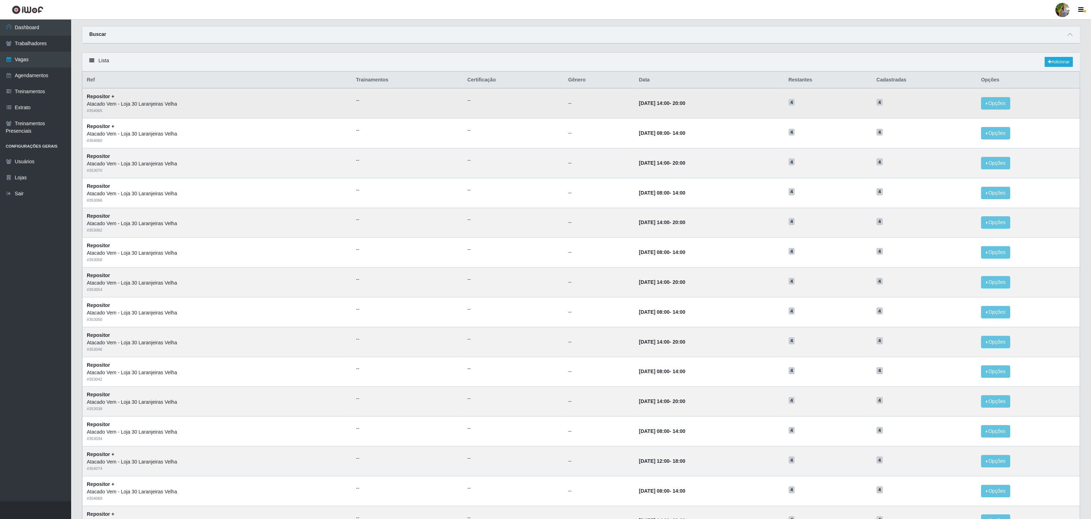
scroll to position [0, 0]
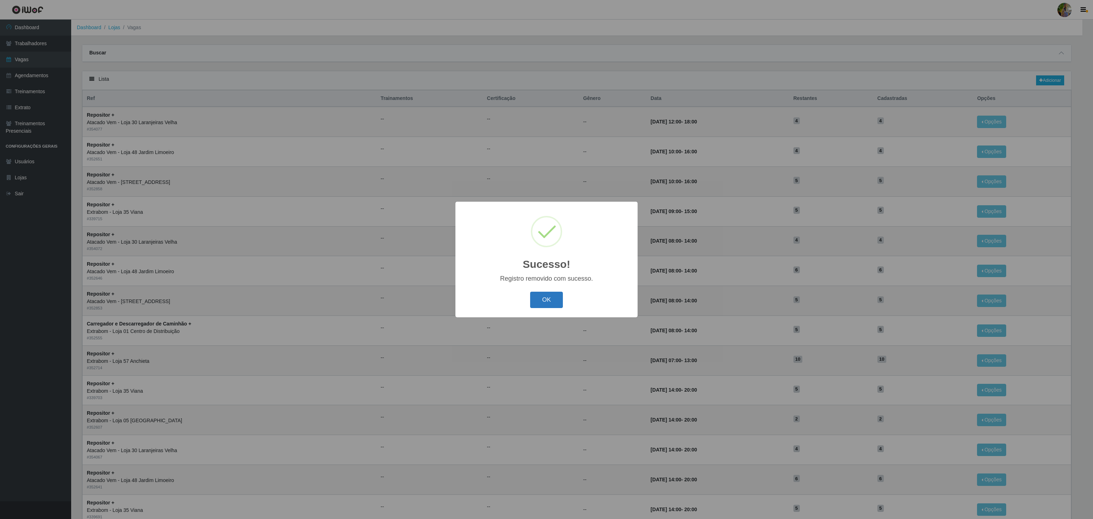
click at [545, 302] on button "OK" at bounding box center [546, 300] width 33 height 17
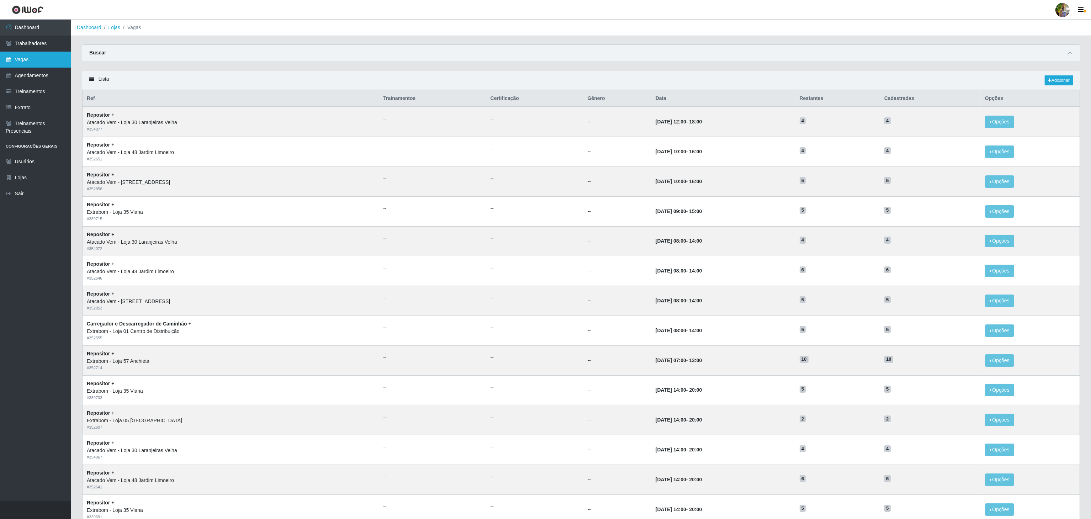
click at [26, 56] on link "Vagas" at bounding box center [35, 60] width 71 height 16
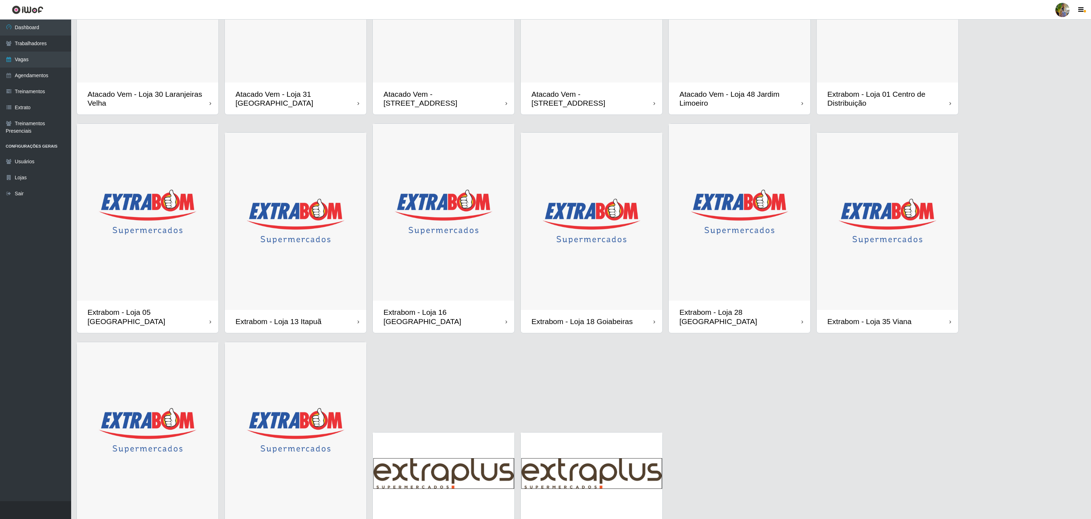
scroll to position [142, 0]
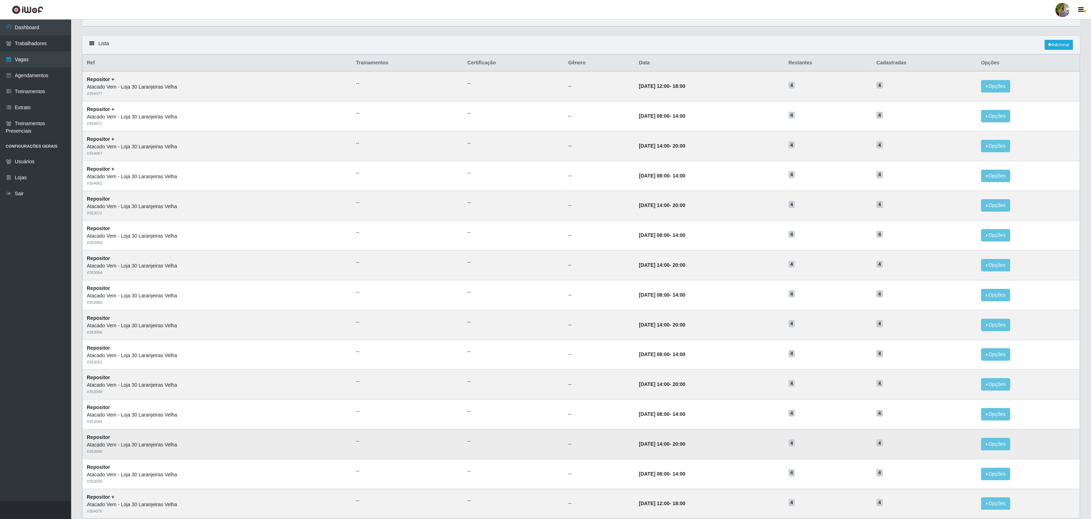
scroll to position [90, 0]
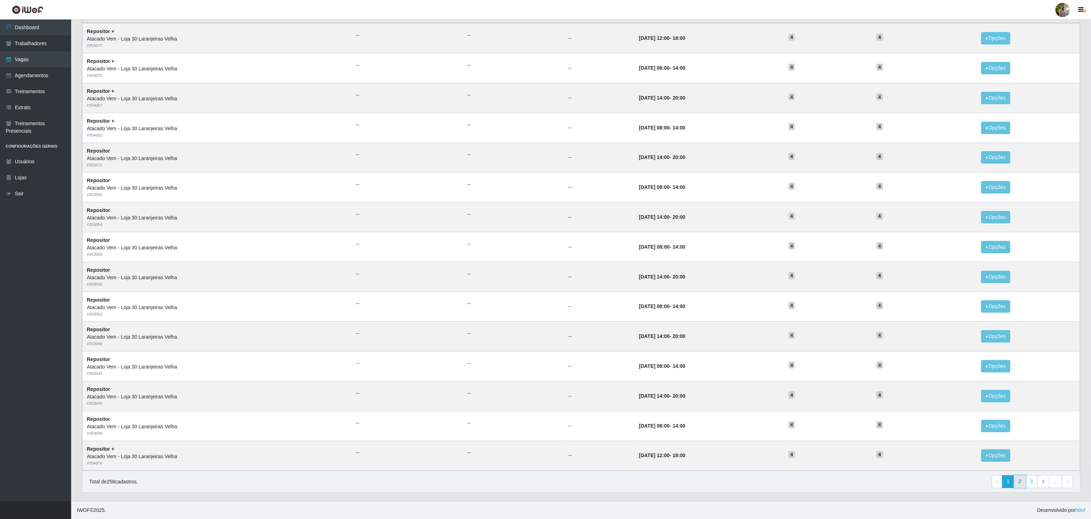
click at [1022, 483] on link "2" at bounding box center [1020, 481] width 12 height 13
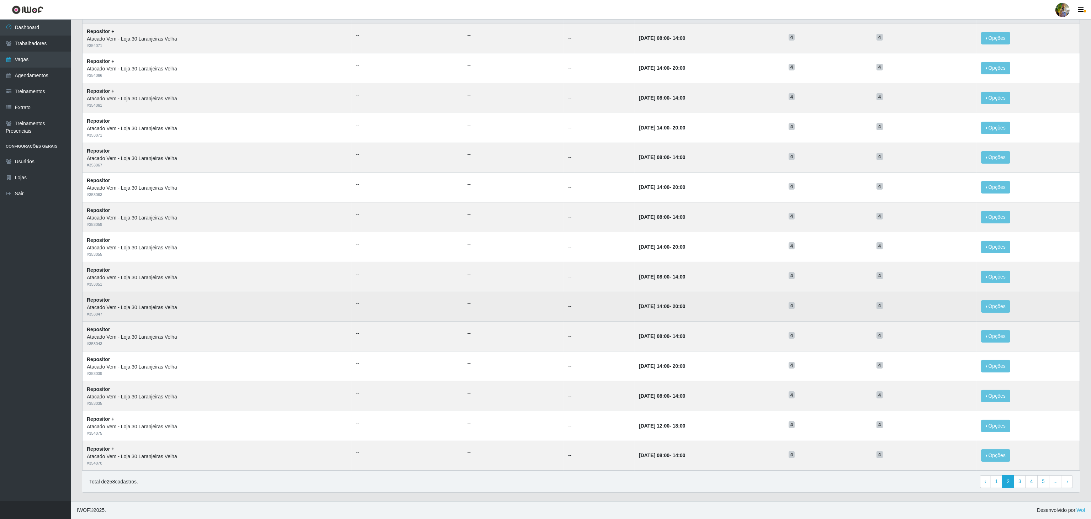
scroll to position [90, 0]
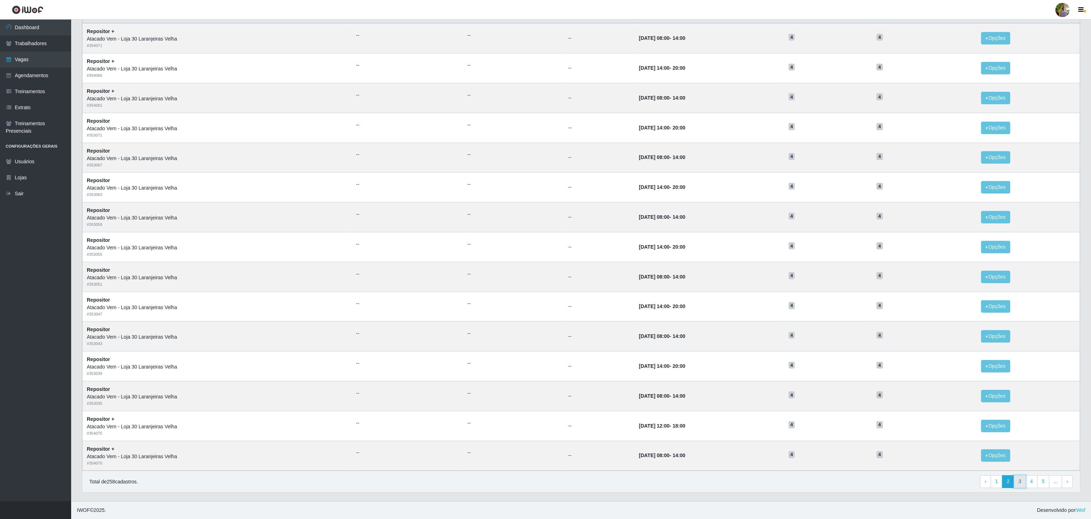
click at [1017, 479] on link "3" at bounding box center [1020, 481] width 12 height 13
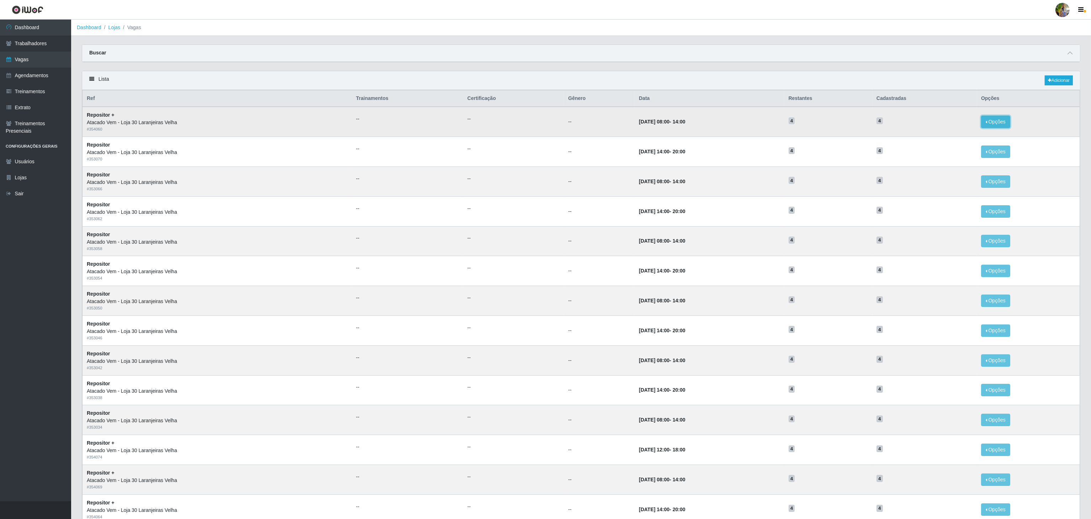
click at [990, 120] on button "Opções" at bounding box center [995, 122] width 29 height 12
click at [955, 140] on div "Deletar" at bounding box center [952, 137] width 42 height 7
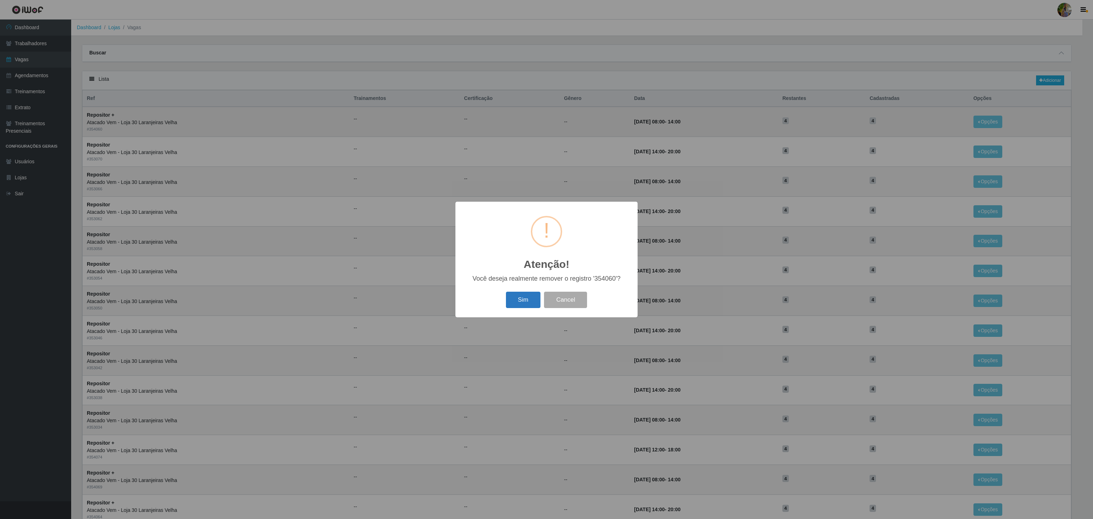
click at [506, 300] on button "Sim" at bounding box center [523, 300] width 35 height 17
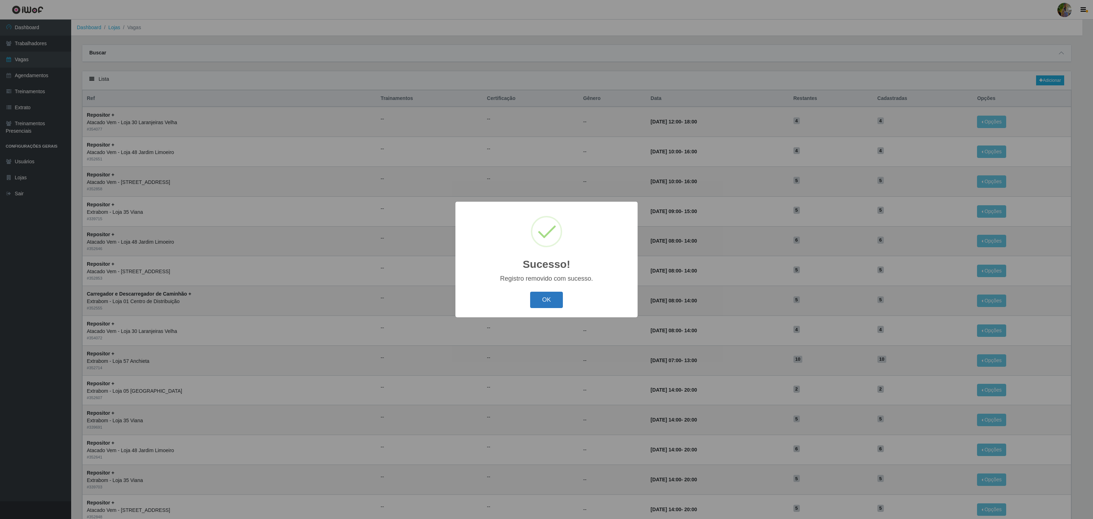
click at [556, 303] on button "OK" at bounding box center [546, 300] width 33 height 17
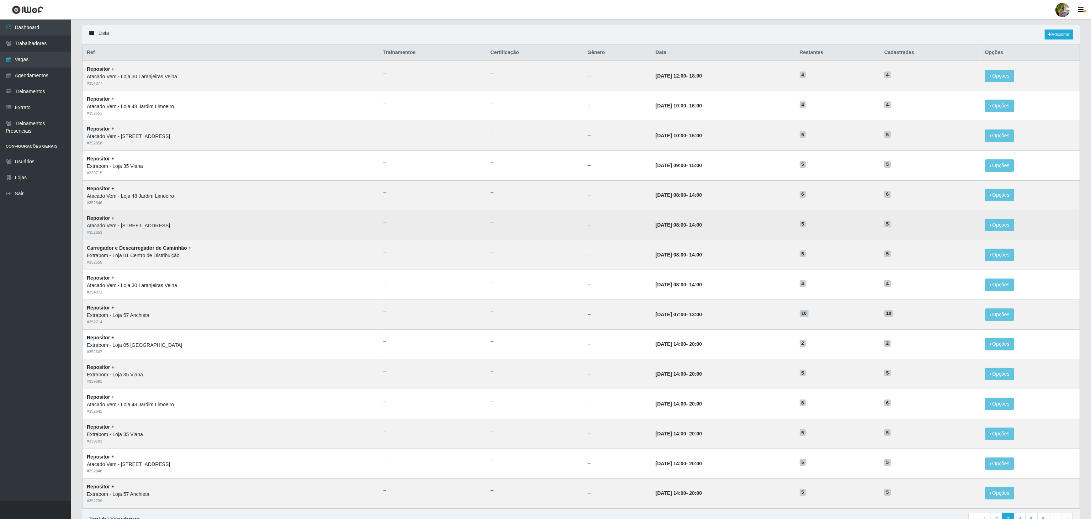
scroll to position [90, 0]
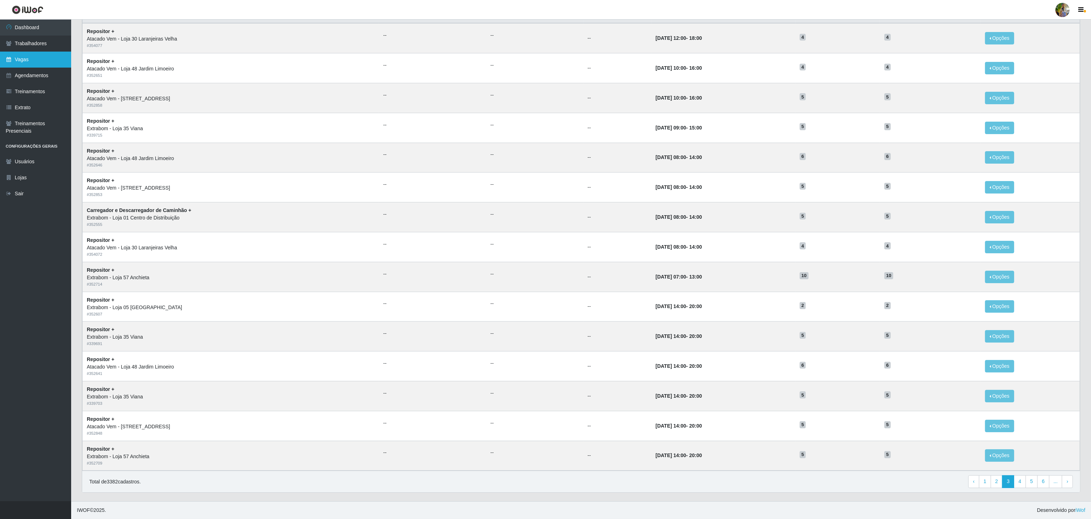
click at [14, 53] on link "Vagas" at bounding box center [35, 60] width 71 height 16
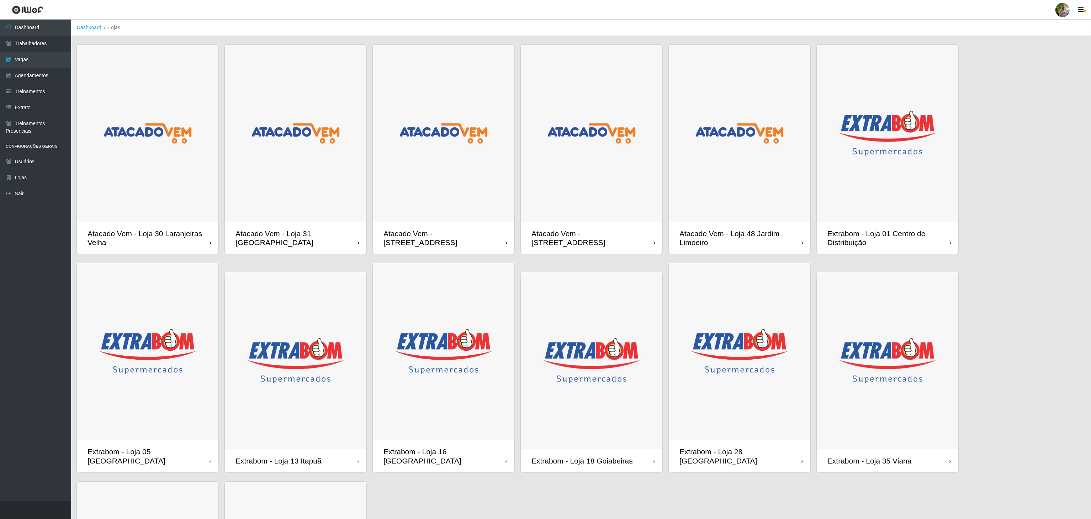
click at [143, 152] on img at bounding box center [148, 133] width 142 height 177
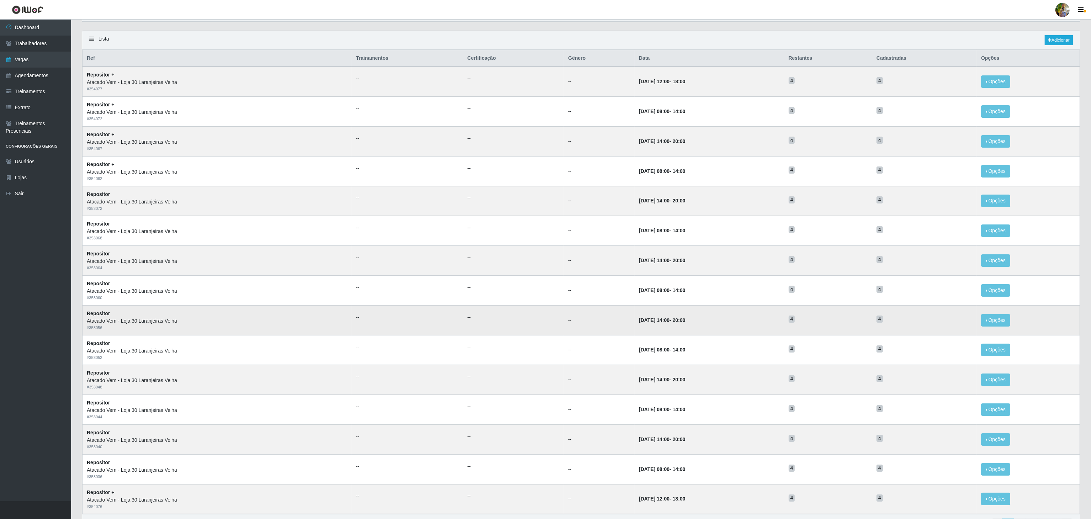
scroll to position [90, 0]
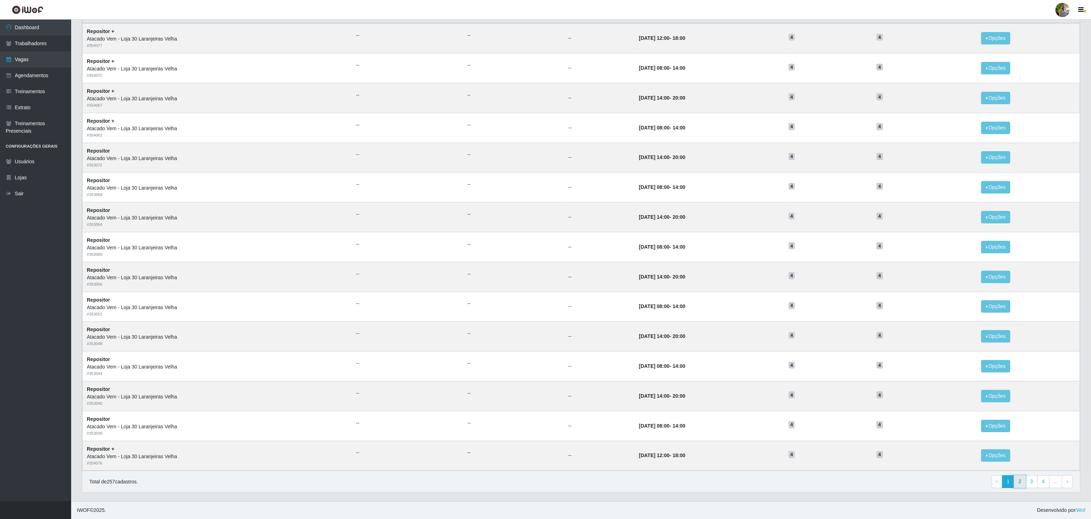
click at [1017, 479] on link "2" at bounding box center [1020, 481] width 12 height 13
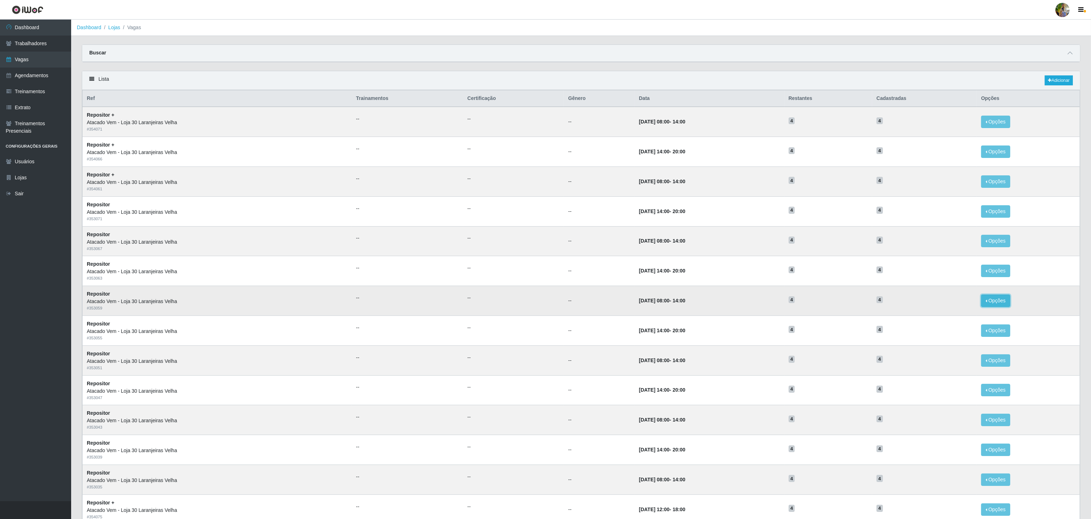
drag, startPoint x: 996, startPoint y: 309, endPoint x: 994, endPoint y: 306, distance: 4.1
click at [994, 307] on button "Opções" at bounding box center [995, 301] width 29 height 12
click at [966, 324] on button "Deletar" at bounding box center [952, 317] width 56 height 15
click at [986, 305] on button "Opções" at bounding box center [995, 301] width 29 height 12
click at [942, 319] on div "Deletar" at bounding box center [952, 316] width 42 height 7
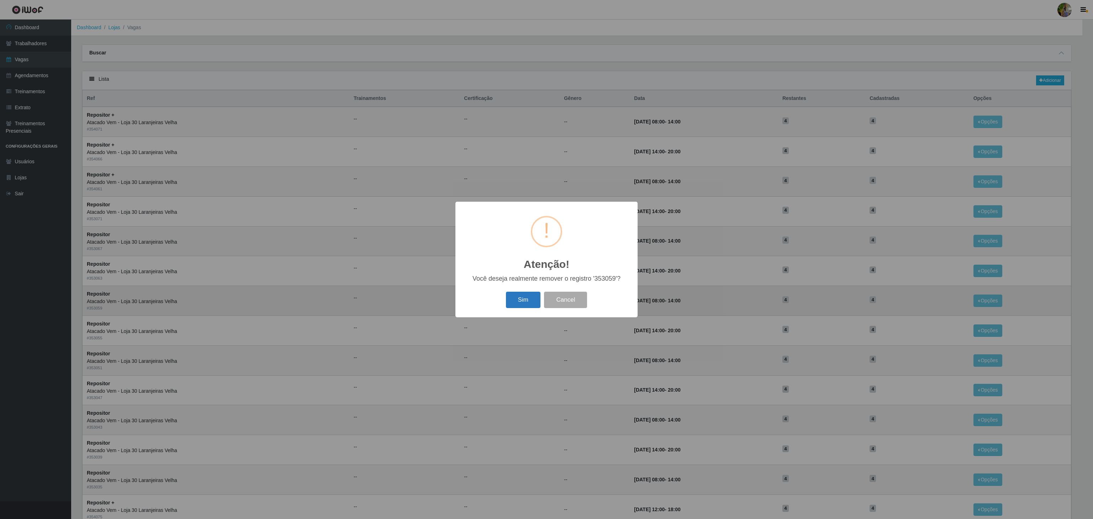
click at [527, 294] on button "Sim" at bounding box center [523, 300] width 35 height 17
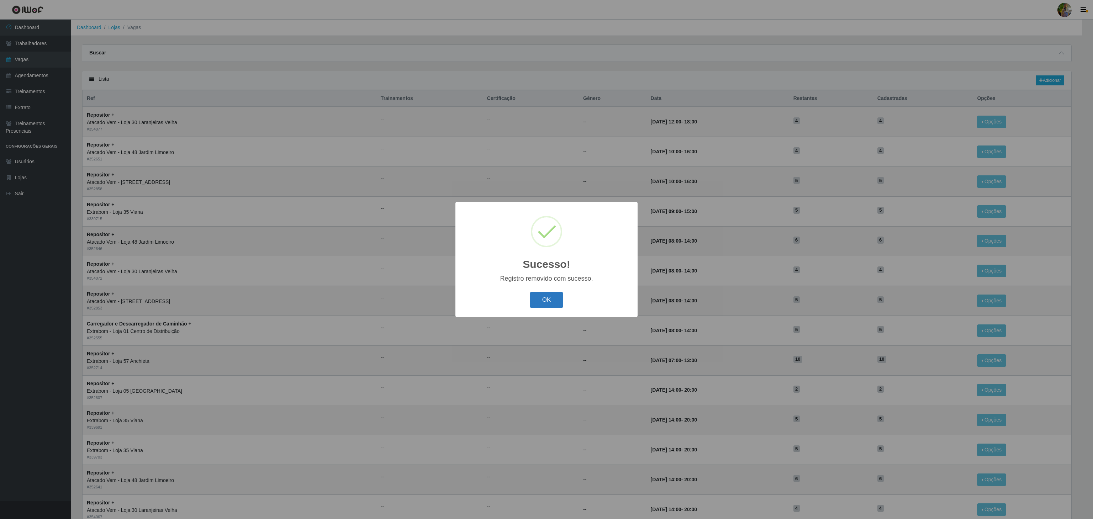
click at [548, 302] on button "OK" at bounding box center [546, 300] width 33 height 17
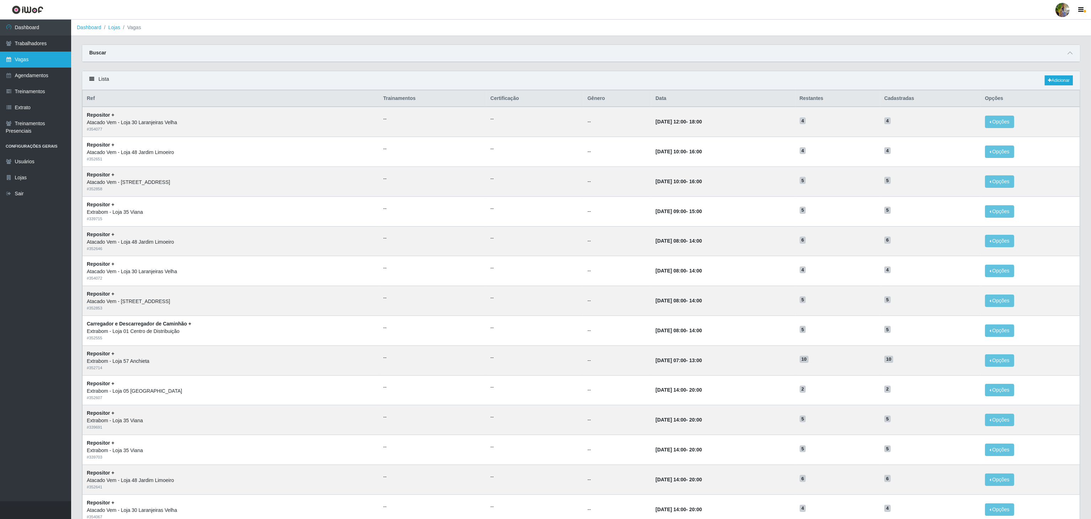
click at [31, 53] on link "Vagas" at bounding box center [35, 60] width 71 height 16
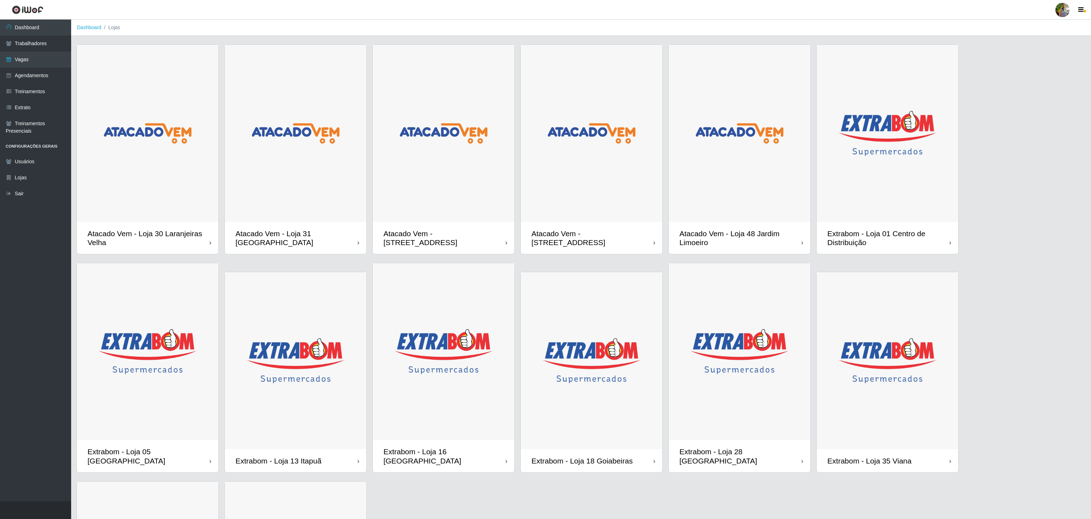
click at [98, 146] on img at bounding box center [148, 133] width 142 height 177
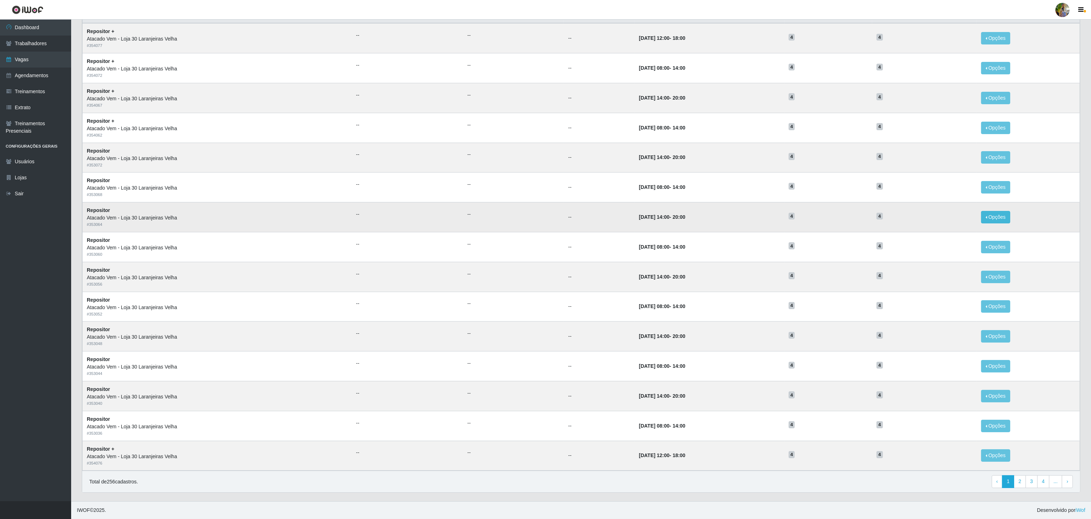
scroll to position [90, 0]
click at [1015, 479] on link "2" at bounding box center [1020, 481] width 12 height 13
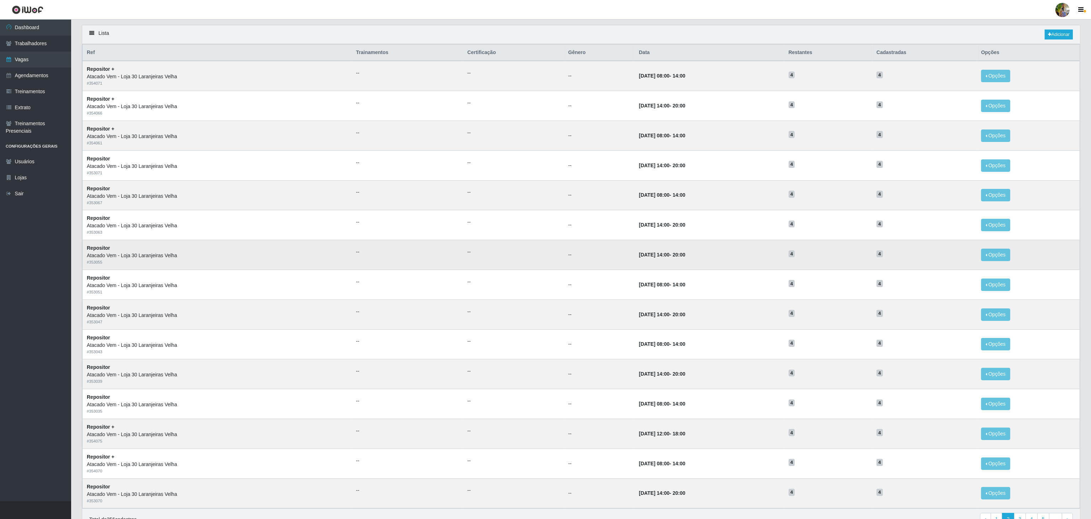
scroll to position [71, 0]
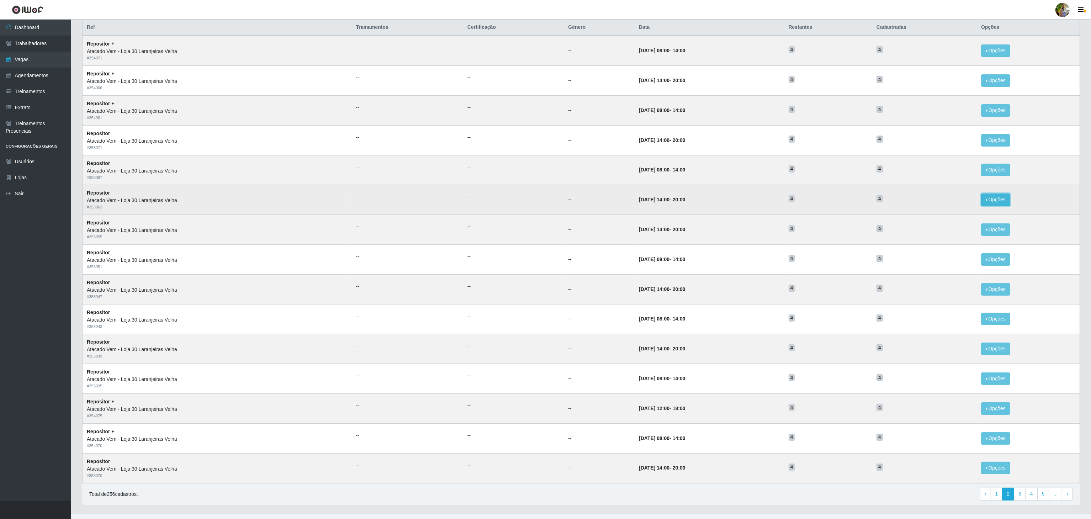
click at [990, 201] on button "Opções" at bounding box center [995, 199] width 29 height 12
click at [951, 220] on div "Deletar" at bounding box center [952, 215] width 42 height 7
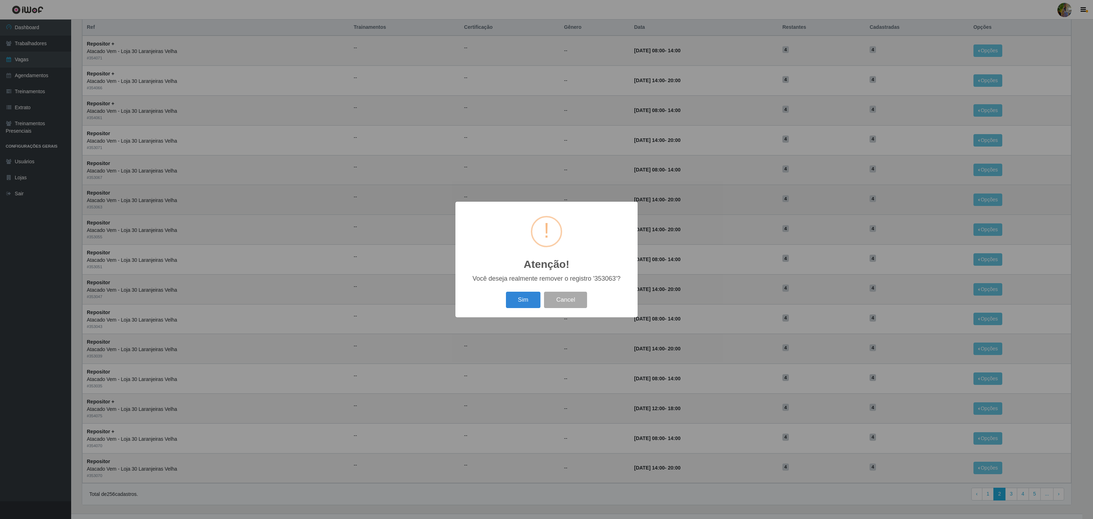
click at [527, 297] on button "Sim" at bounding box center [523, 300] width 35 height 17
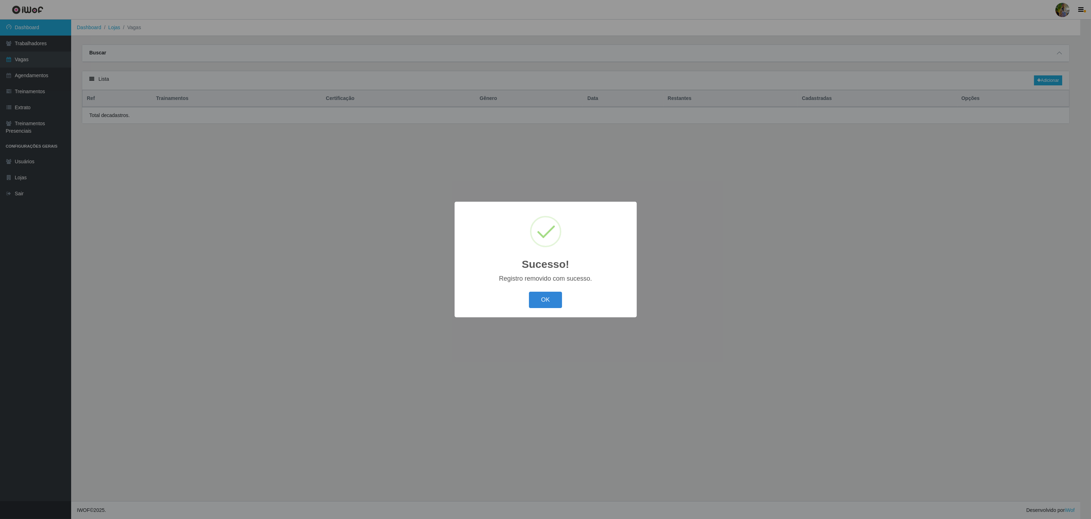
scroll to position [0, 0]
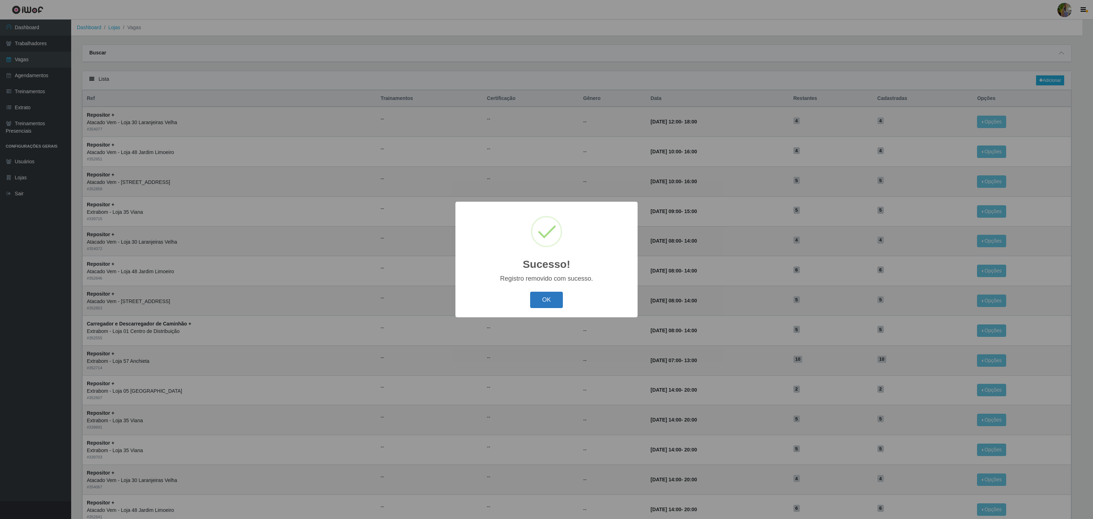
click at [561, 304] on button "OK" at bounding box center [546, 300] width 33 height 17
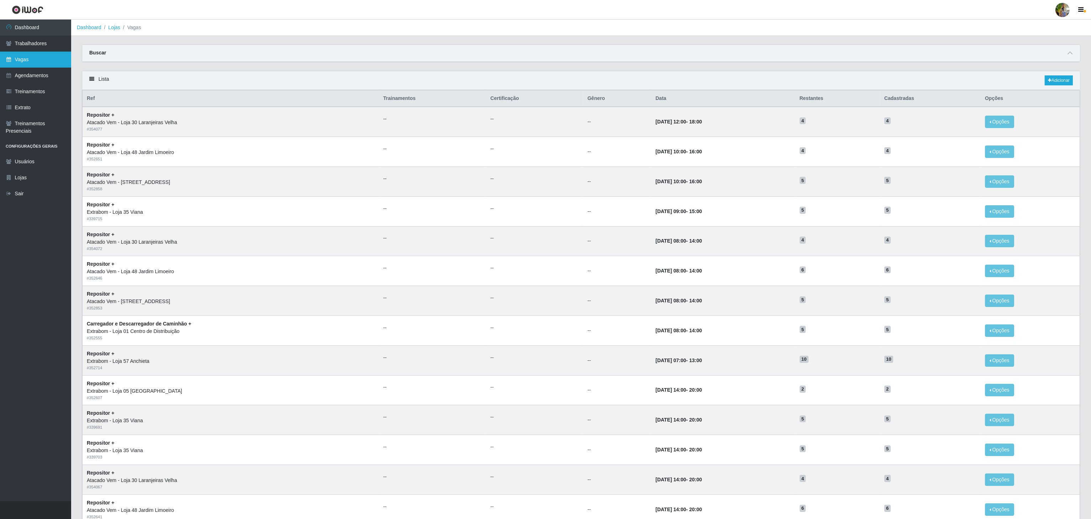
click at [31, 55] on link "Vagas" at bounding box center [35, 60] width 71 height 16
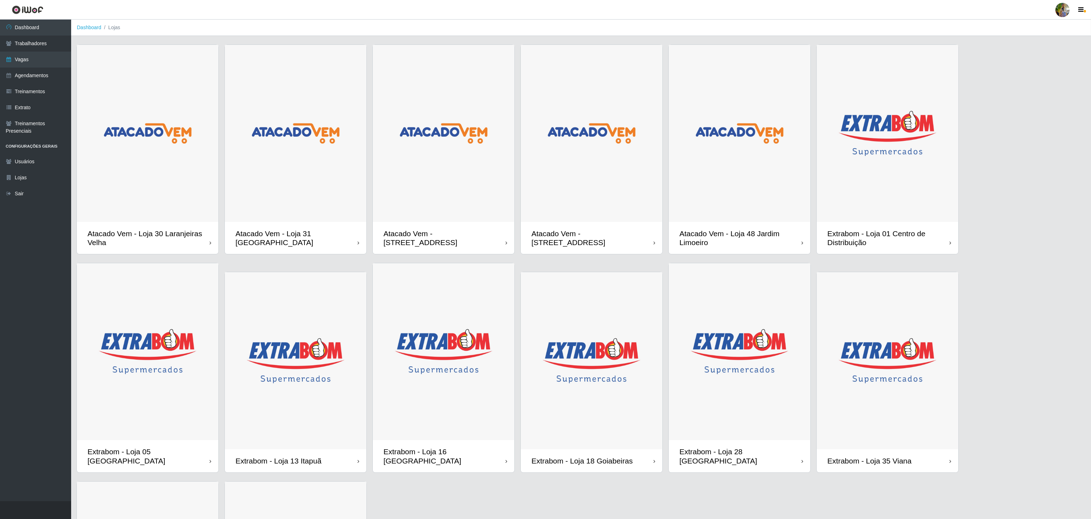
click at [169, 128] on img at bounding box center [148, 133] width 142 height 177
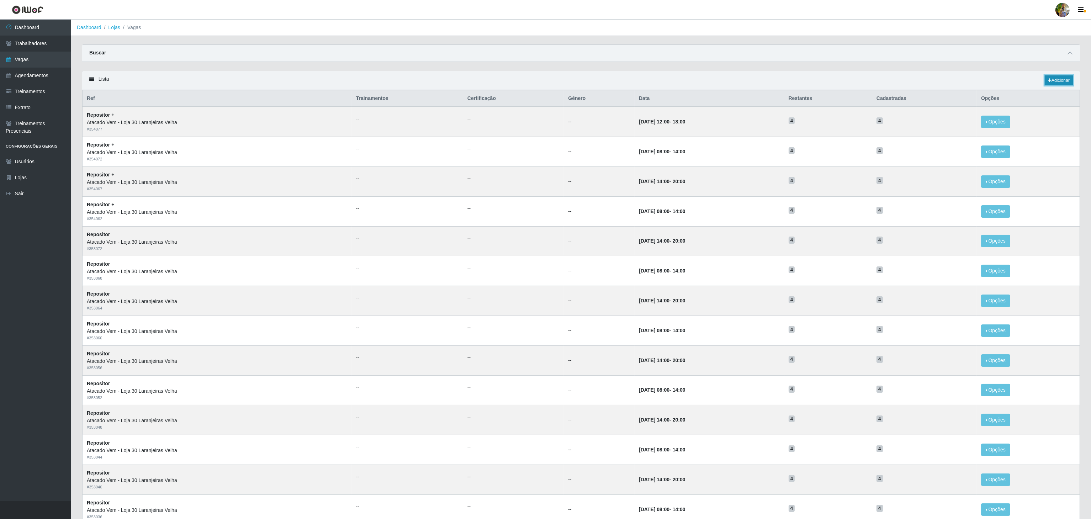
click at [1045, 82] on link "Adicionar" at bounding box center [1059, 80] width 28 height 10
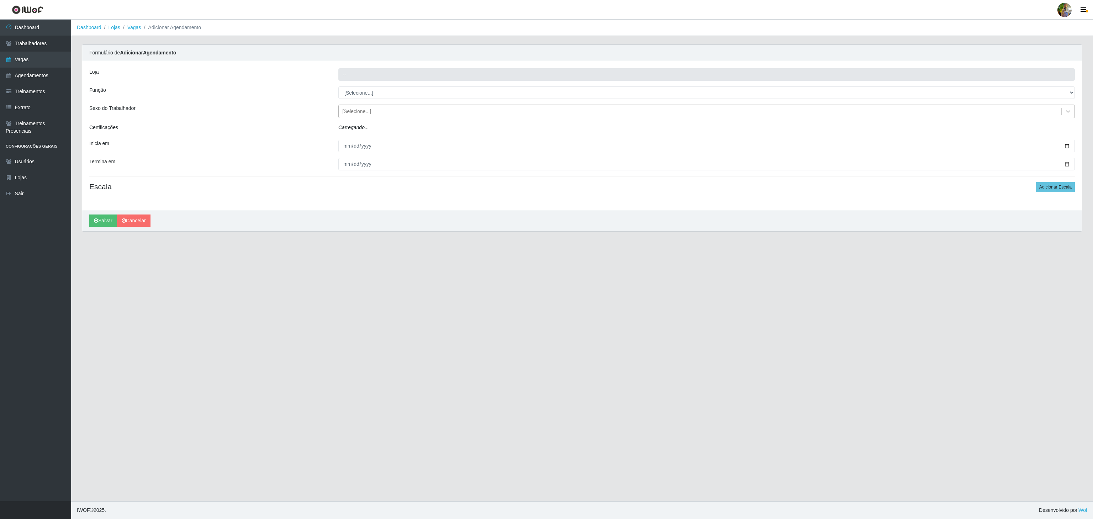
type input "Atacado Vem - Loja 30 Laranjeiras Velha"
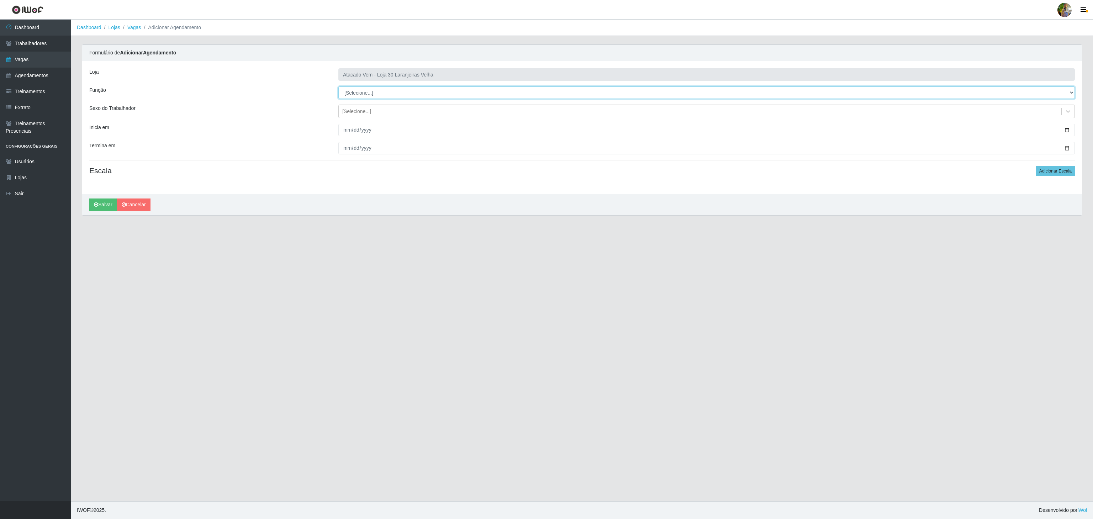
click at [399, 96] on select "[Selecione...] Repositor Repositor + Repositor ++" at bounding box center [706, 92] width 736 height 12
click at [338, 87] on select "[Selecione...] Repositor Repositor + Repositor ++" at bounding box center [706, 92] width 736 height 12
drag, startPoint x: 378, startPoint y: 92, endPoint x: 378, endPoint y: 96, distance: 4.0
click at [378, 92] on select "[Selecione...] Repositor Repositor + Repositor ++" at bounding box center [706, 92] width 736 height 12
select select "86"
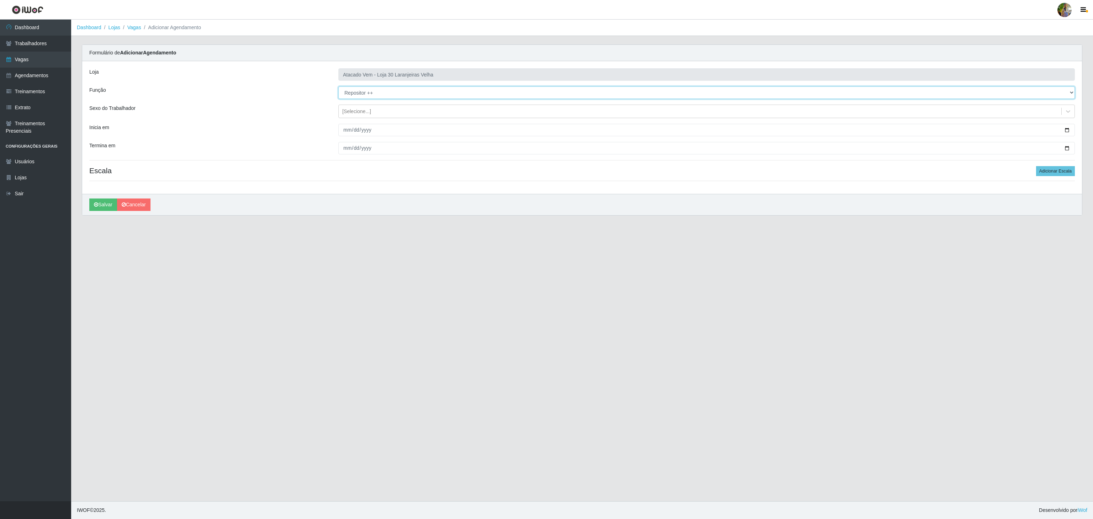
click at [338, 87] on select "[Selecione...] Repositor Repositor + Repositor ++" at bounding box center [706, 92] width 736 height 12
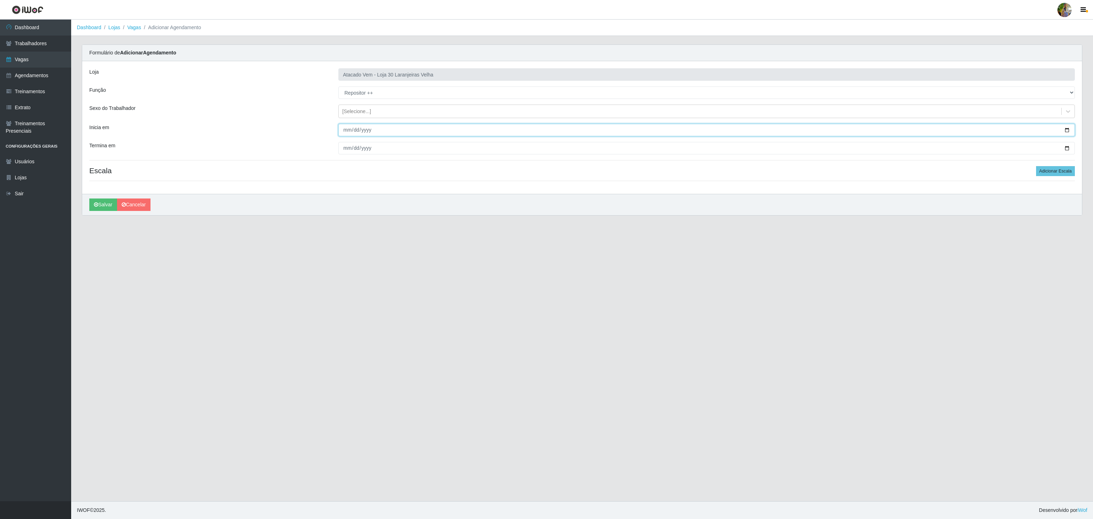
click at [341, 132] on input "Inicia em" at bounding box center [706, 130] width 736 height 12
type input "[DATE]"
click at [341, 148] on input "Termina em" at bounding box center [706, 148] width 736 height 12
type input "[DATE]"
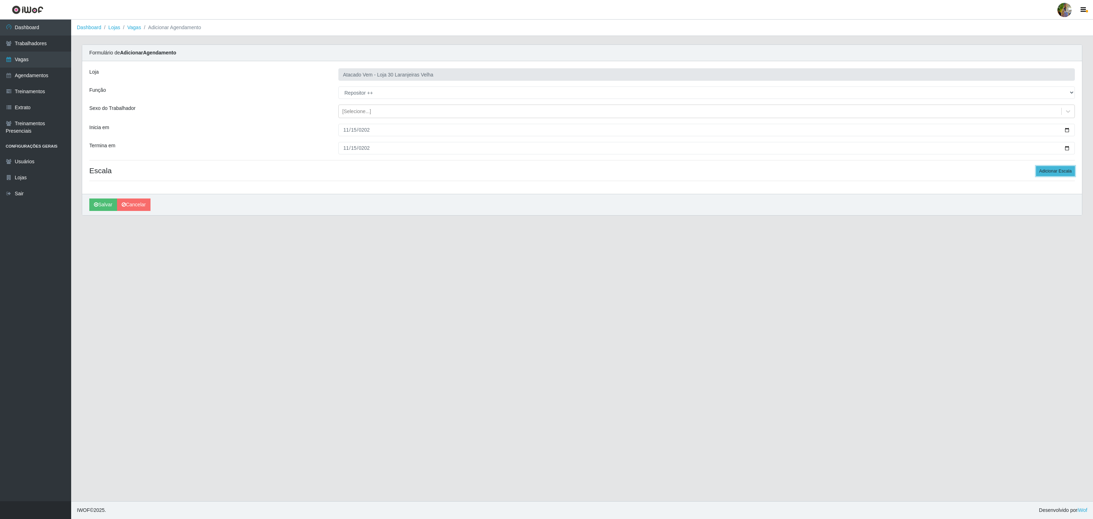
click at [1054, 169] on button "Adicionar Escala" at bounding box center [1055, 171] width 39 height 10
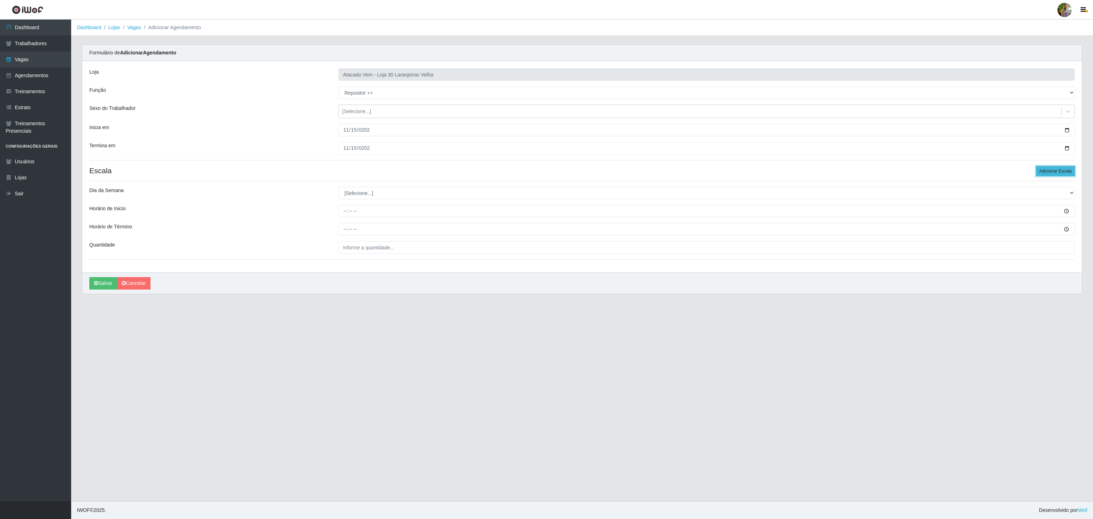
click at [1054, 169] on button "Adicionar Escala" at bounding box center [1055, 171] width 39 height 10
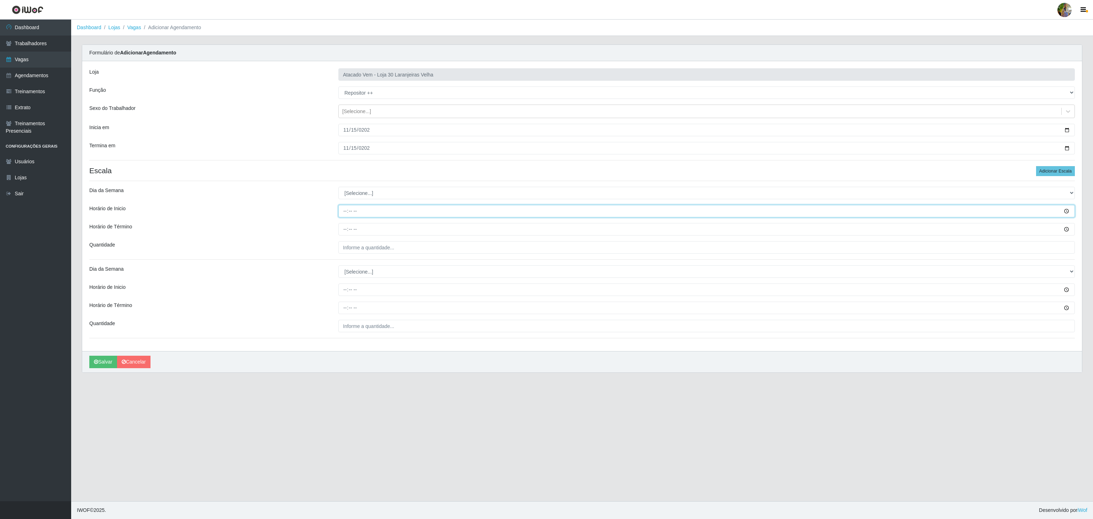
click at [353, 211] on input "Horário de Inicio" at bounding box center [706, 211] width 736 height 12
click at [341, 193] on select "[Selecione...] Segunda Terça Quarta Quinta Sexta Sábado Domingo" at bounding box center [706, 193] width 736 height 12
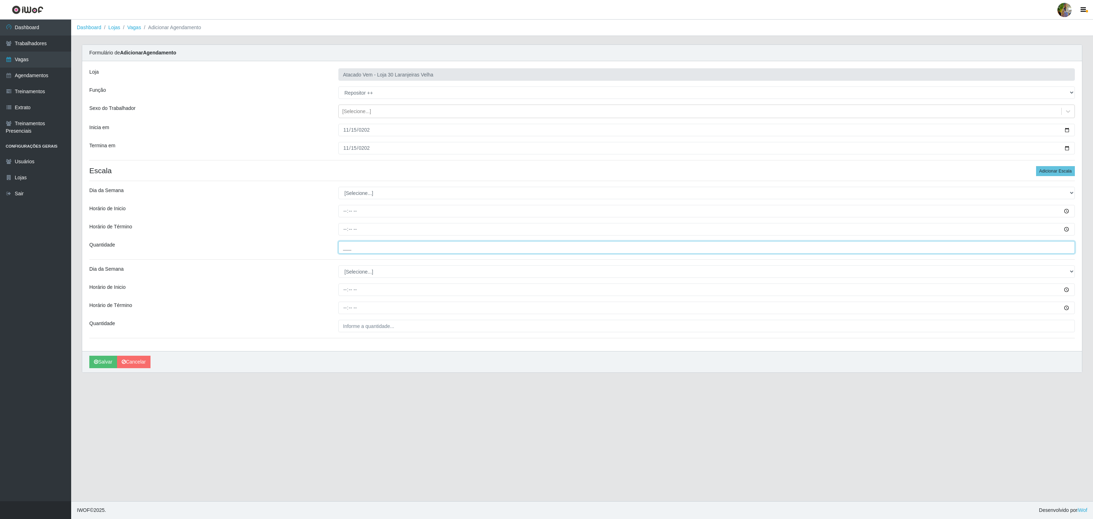
type input "___"
drag, startPoint x: 544, startPoint y: 244, endPoint x: 399, endPoint y: 226, distance: 146.2
click at [543, 244] on input "___" at bounding box center [706, 247] width 736 height 12
drag, startPoint x: 353, startPoint y: 192, endPoint x: 353, endPoint y: 197, distance: 5.0
click at [353, 192] on select "[Selecione...] Segunda Terça Quarta Quinta Sexta Sábado Domingo" at bounding box center [706, 193] width 736 height 12
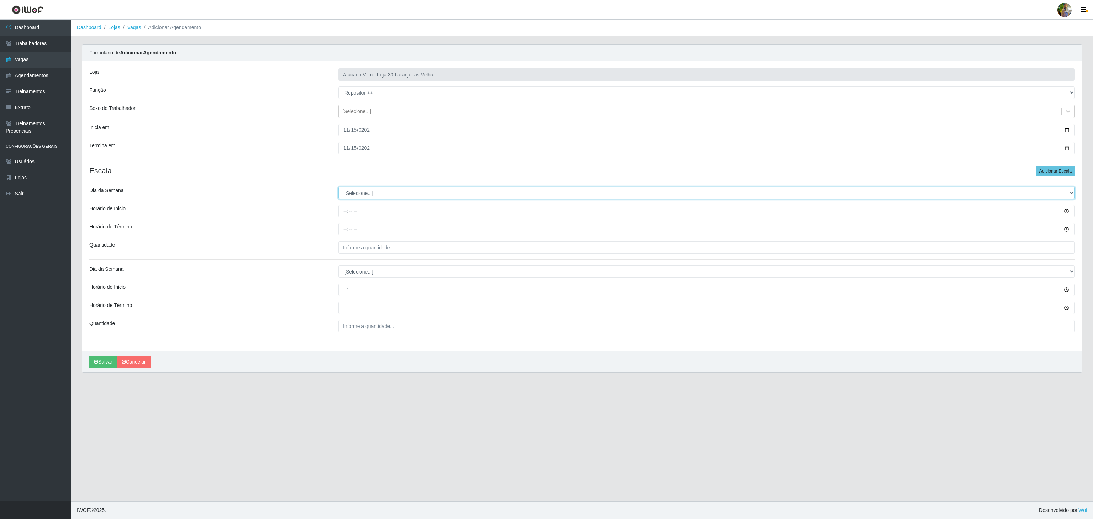
select select "6"
click at [338, 188] on select "[Selecione...] Segunda Terça Quarta Quinta Sexta Sábado Domingo" at bounding box center [706, 193] width 736 height 12
click at [345, 210] on input "Horário de Inicio" at bounding box center [706, 211] width 736 height 12
type input "08:00"
click at [348, 230] on input "Horário de Término" at bounding box center [706, 229] width 736 height 12
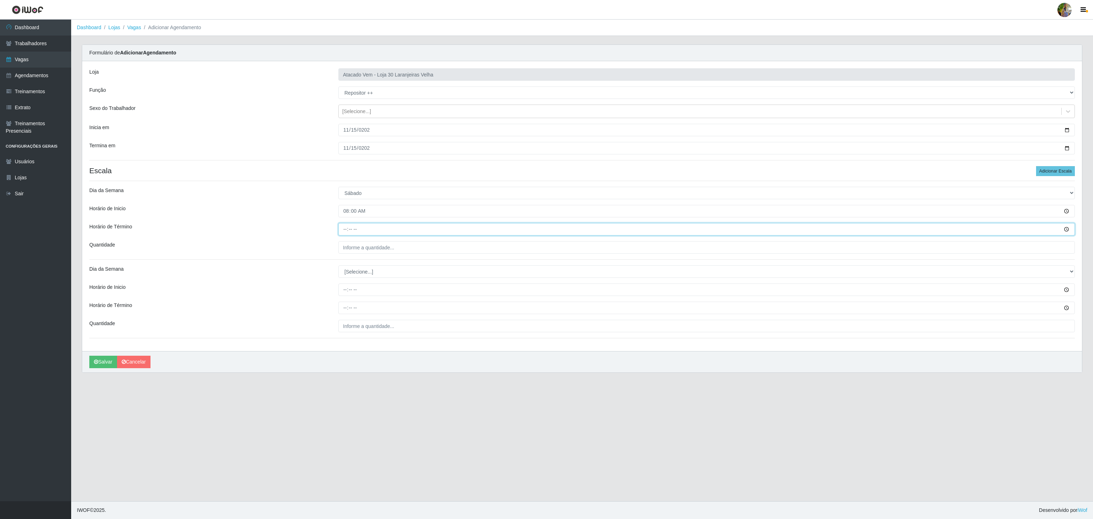
type input "14:00"
click at [404, 242] on div "Loja Atacado Vem - Loja 30 Laranjeiras Velha Função [Selecione...] Repositor Re…" at bounding box center [581, 206] width 999 height 290
click at [402, 253] on input "___" at bounding box center [706, 247] width 736 height 12
type input "4__"
click at [361, 271] on select "[Selecione...] Segunda Terça Quarta Quinta Sexta Sábado Domingo" at bounding box center [706, 271] width 736 height 12
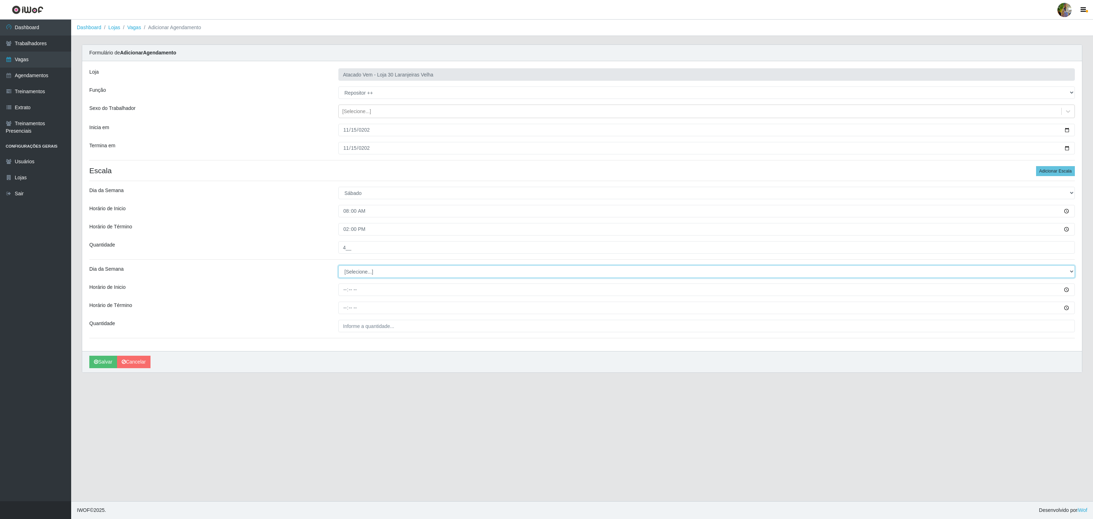
select select "6"
click at [338, 267] on select "[Selecione...] Segunda Terça Quarta Quinta Sexta Sábado Domingo" at bounding box center [706, 271] width 736 height 12
click at [345, 291] on input "Horário de Inicio" at bounding box center [706, 289] width 736 height 12
type input "12:00"
click at [347, 311] on input "Horário de Término" at bounding box center [706, 308] width 736 height 12
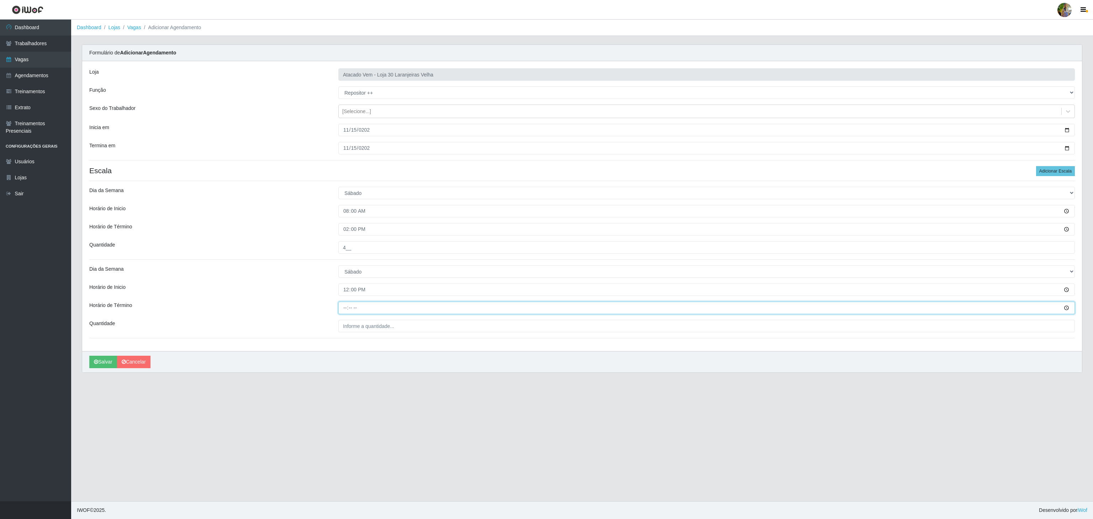
type input "18:00"
drag, startPoint x: 354, startPoint y: 315, endPoint x: 356, endPoint y: 320, distance: 5.0
click at [356, 317] on div "Loja Atacado Vem - Loja 30 Laranjeiras Velha Função [Selecione...] Repositor Re…" at bounding box center [581, 206] width 999 height 290
click at [360, 328] on input "___" at bounding box center [706, 326] width 736 height 12
type input "4__"
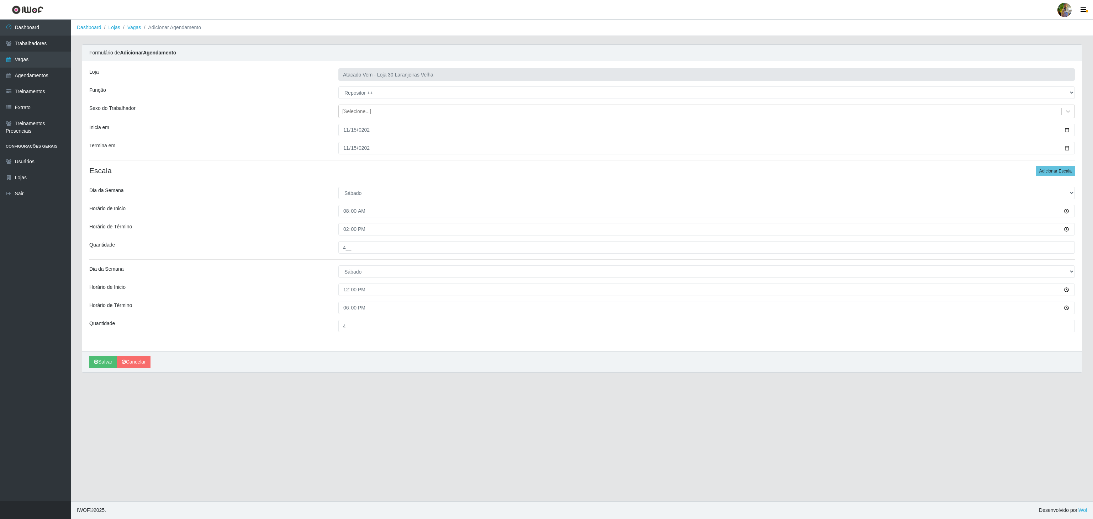
click at [99, 371] on div "[PERSON_NAME]" at bounding box center [581, 361] width 999 height 21
click at [100, 364] on button "Salvar" at bounding box center [103, 362] width 28 height 12
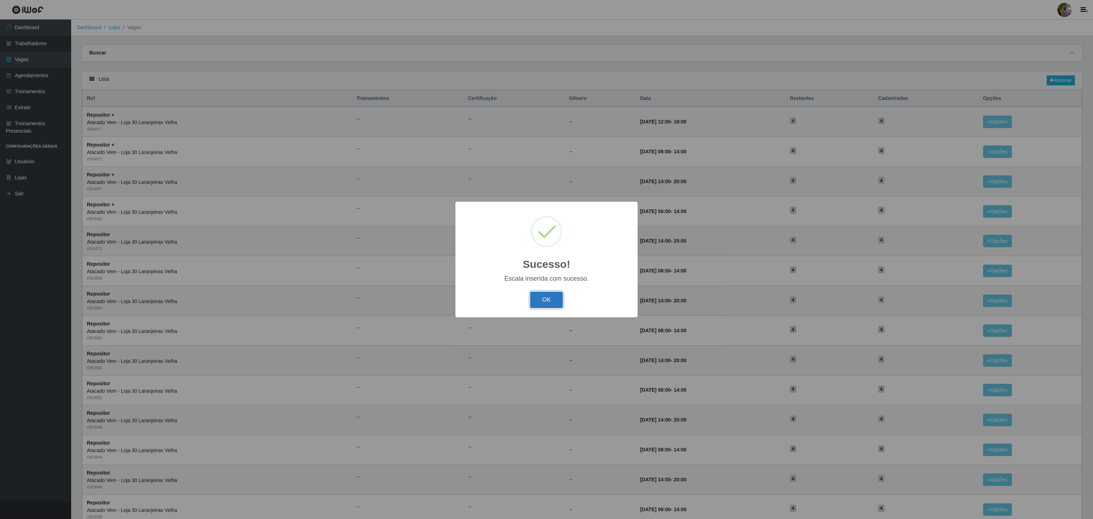
click at [546, 303] on button "OK" at bounding box center [546, 300] width 33 height 17
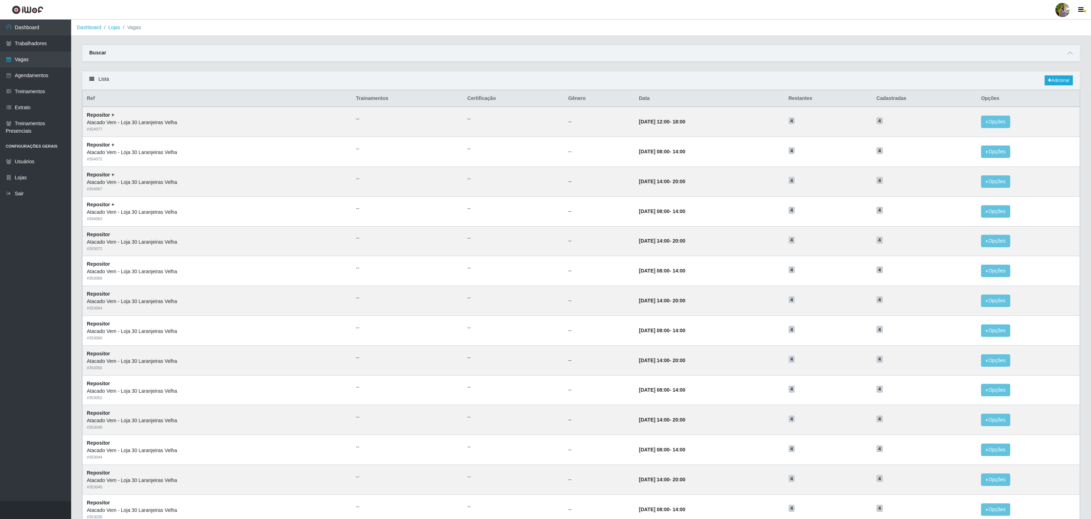
click at [1050, 74] on div "Lista Adicionar" at bounding box center [581, 80] width 998 height 19
click at [1056, 85] on link "Adicionar" at bounding box center [1059, 80] width 28 height 10
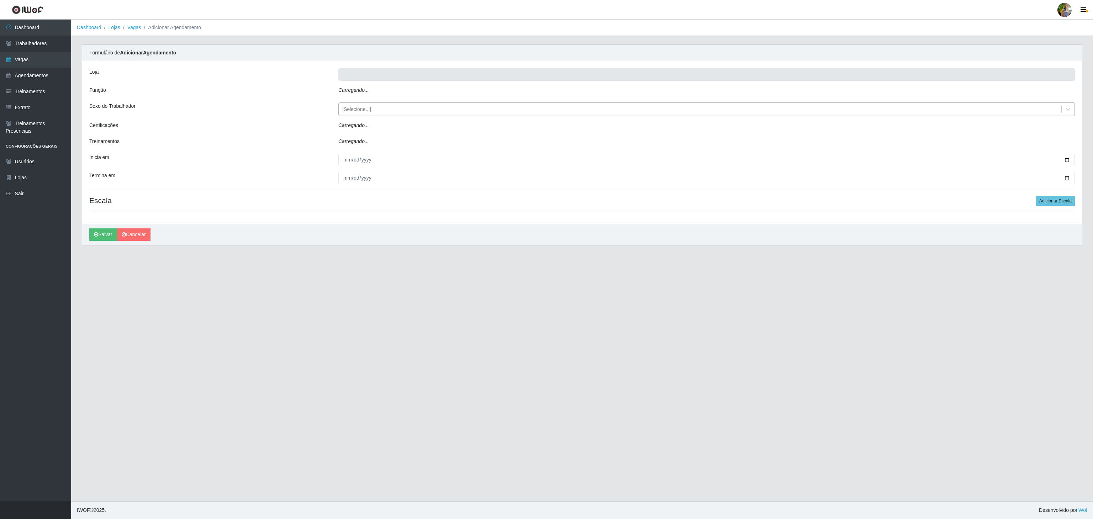
type input "Atacado Vem - Loja 30 Laranjeiras Velha"
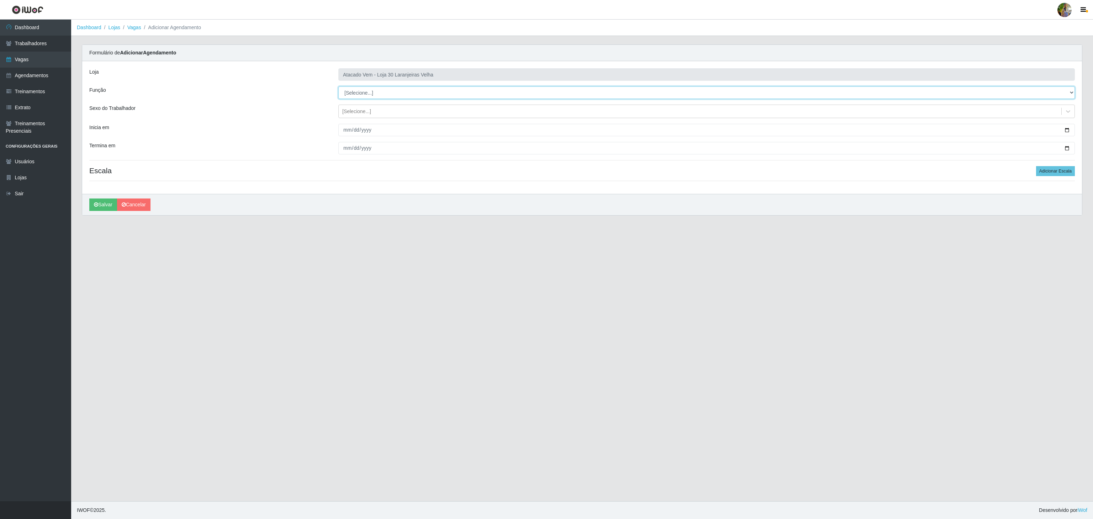
click at [375, 90] on select "[Selecione...] Repositor Repositor + Repositor ++" at bounding box center [706, 92] width 736 height 12
select select "86"
click at [338, 87] on select "[Selecione...] Repositor Repositor + Repositor ++" at bounding box center [706, 92] width 736 height 12
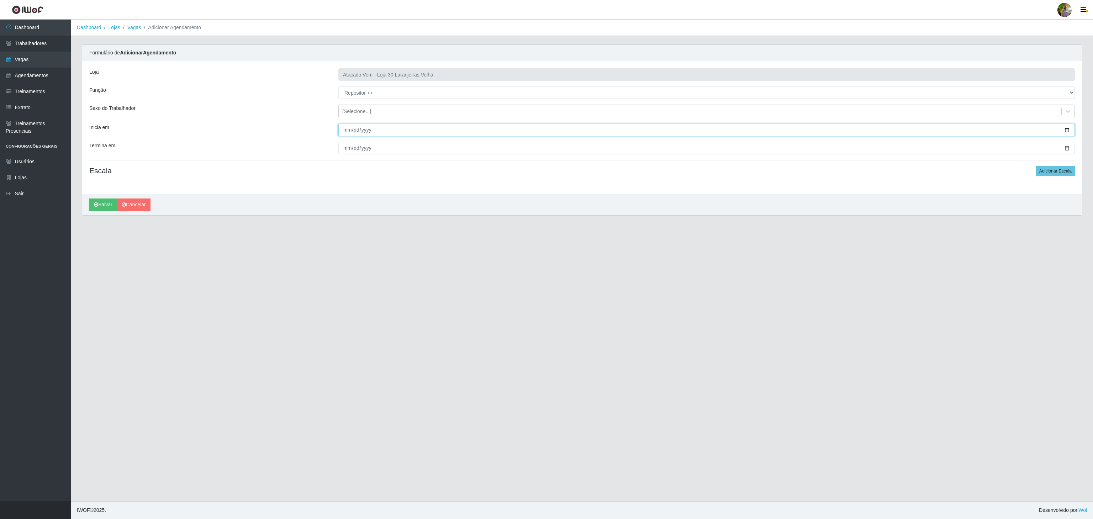
click at [344, 132] on input "Inicia em" at bounding box center [706, 130] width 736 height 12
type input "[DATE]"
click at [345, 146] on input "Termina em" at bounding box center [706, 148] width 736 height 12
type input "[DATE]"
click at [1047, 179] on div "Loja Atacado Vem - Loja 30 Laranjeiras Velha Função [Selecione...] Repositor Re…" at bounding box center [581, 127] width 999 height 133
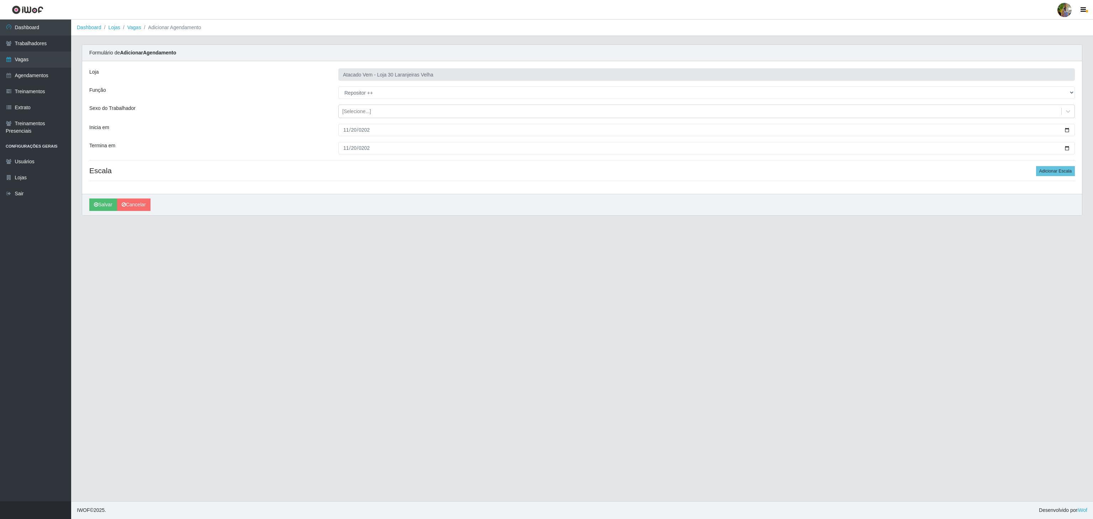
click at [1047, 179] on div "Loja Atacado Vem - Loja 30 Laranjeiras Velha Função [Selecione...] Repositor Re…" at bounding box center [581, 127] width 999 height 133
click at [1038, 171] on button "Adicionar Escala" at bounding box center [1055, 171] width 39 height 10
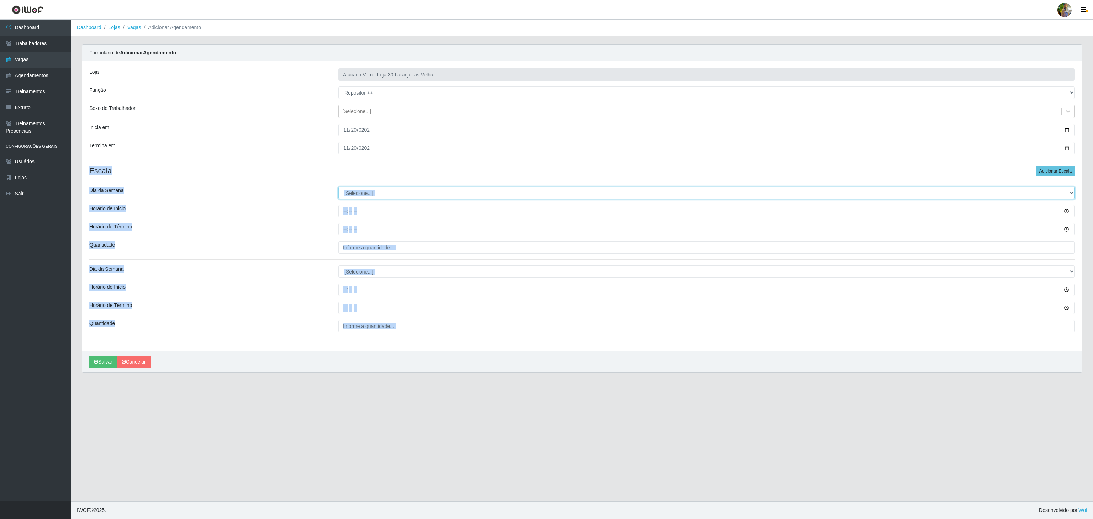
drag, startPoint x: 368, startPoint y: 189, endPoint x: 366, endPoint y: 192, distance: 4.1
click at [368, 189] on select "[Selecione...] Segunda Terça Quarta Quinta Sexta Sábado Domingo" at bounding box center [706, 193] width 736 height 12
select select "4"
click at [338, 188] on select "[Selecione...] Segunda Terça Quarta Quinta Sexta Sábado Domingo" at bounding box center [706, 193] width 736 height 12
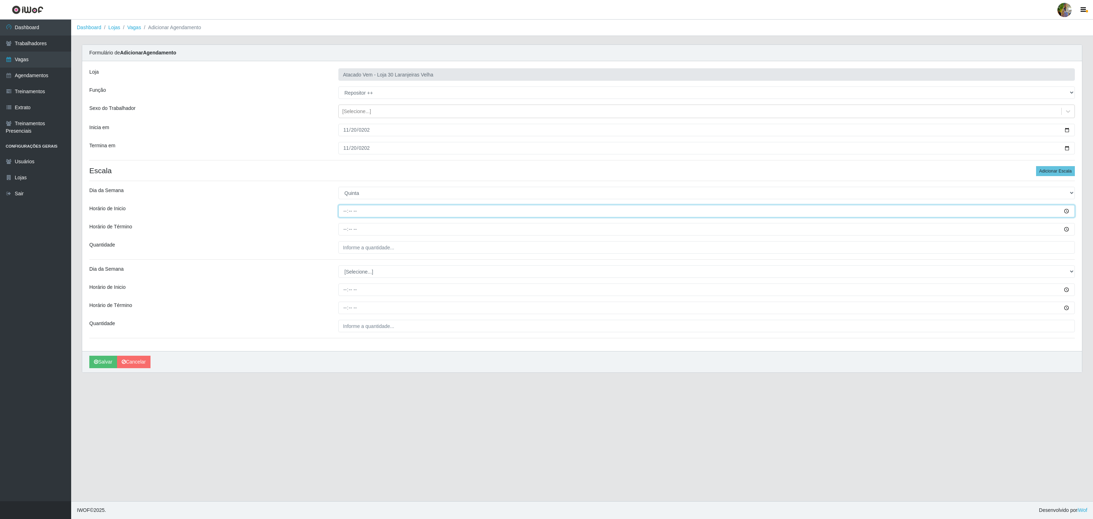
click at [348, 209] on input "Horário de Inicio" at bounding box center [706, 211] width 736 height 12
type input "08:00"
click at [346, 230] on input "Horário de Término" at bounding box center [706, 229] width 736 height 12
type input "14:00"
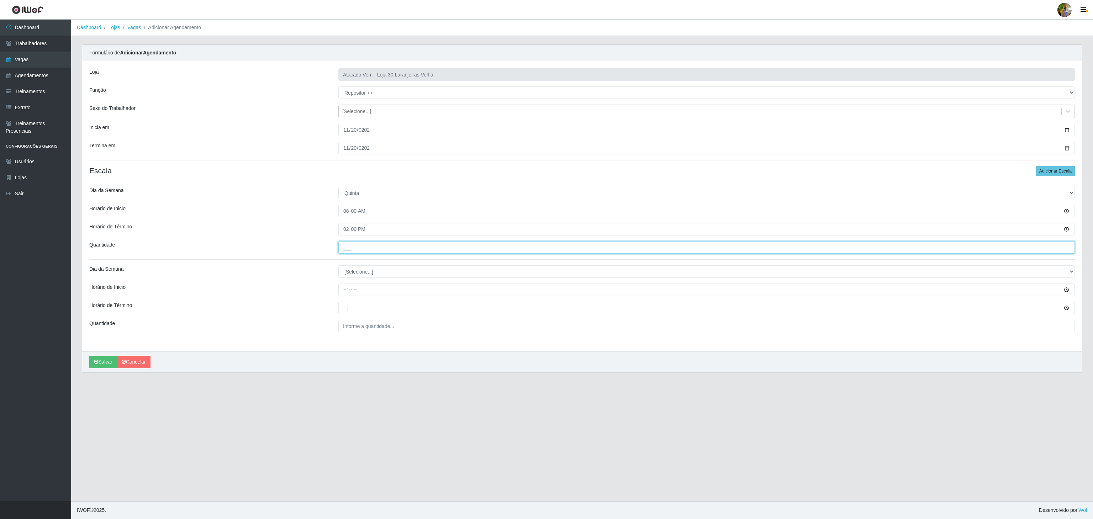
click at [397, 248] on input "___" at bounding box center [706, 247] width 736 height 12
type input "4__"
click at [366, 275] on select "[Selecione...] Segunda Terça Quarta Quinta Sexta Sábado Domingo" at bounding box center [706, 271] width 736 height 12
select select "4"
click at [338, 267] on select "[Selecione...] Segunda Terça Quarta Quinta Sexta Sábado Domingo" at bounding box center [706, 271] width 736 height 12
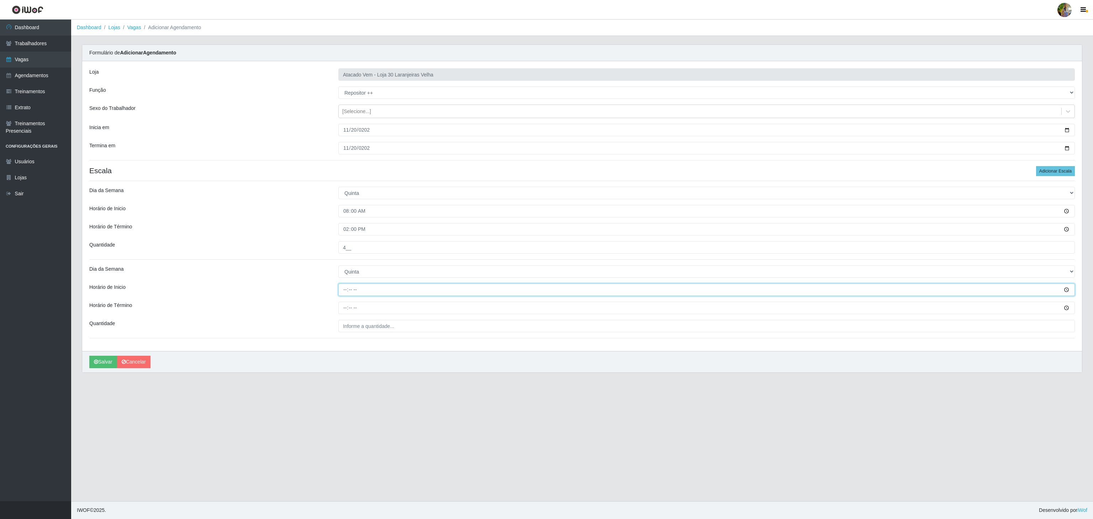
click at [344, 294] on input "Horário de Inicio" at bounding box center [706, 289] width 736 height 12
type input "12:00"
click at [344, 305] on input "Horário de Término" at bounding box center [706, 308] width 736 height 12
type input "18:00"
click at [399, 331] on input "___" at bounding box center [706, 326] width 736 height 12
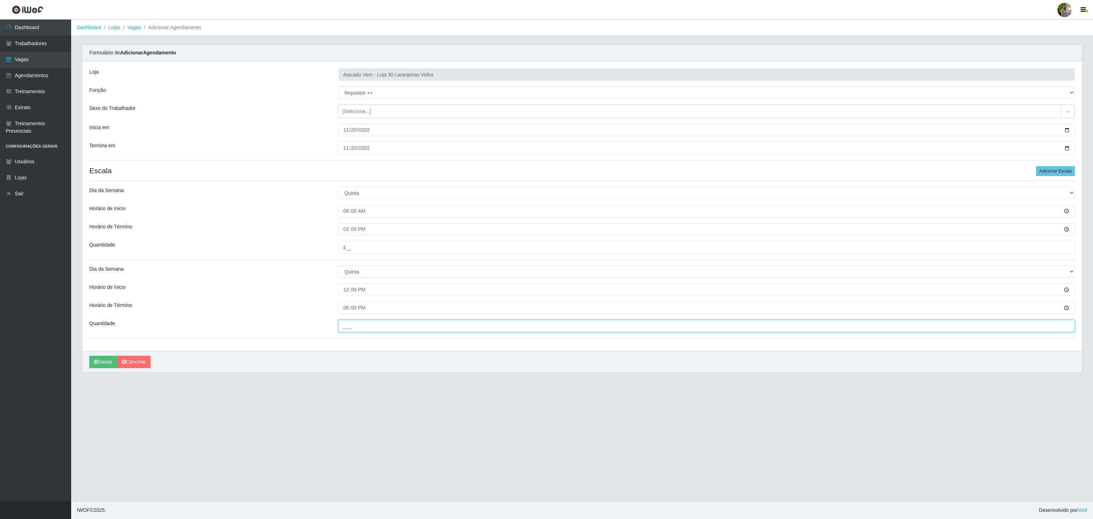
type input "4__"
click at [107, 364] on button "Salvar" at bounding box center [103, 362] width 28 height 12
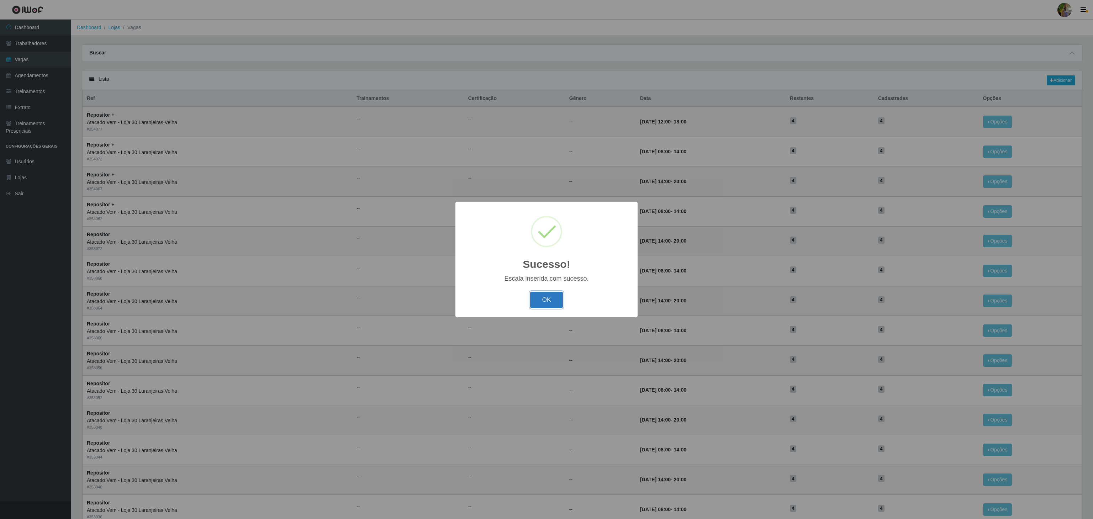
click at [543, 300] on button "OK" at bounding box center [546, 300] width 33 height 17
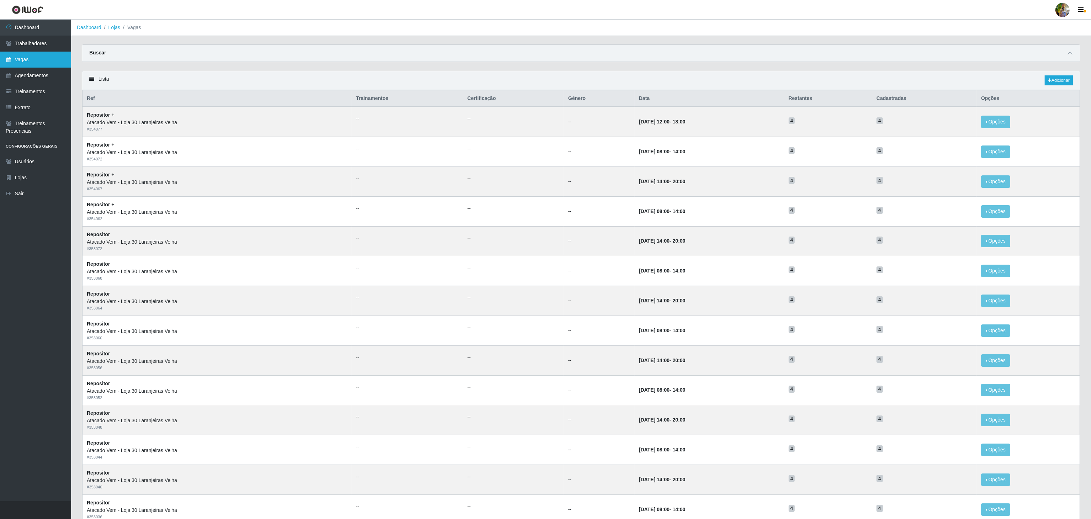
click at [32, 57] on link "Vagas" at bounding box center [35, 60] width 71 height 16
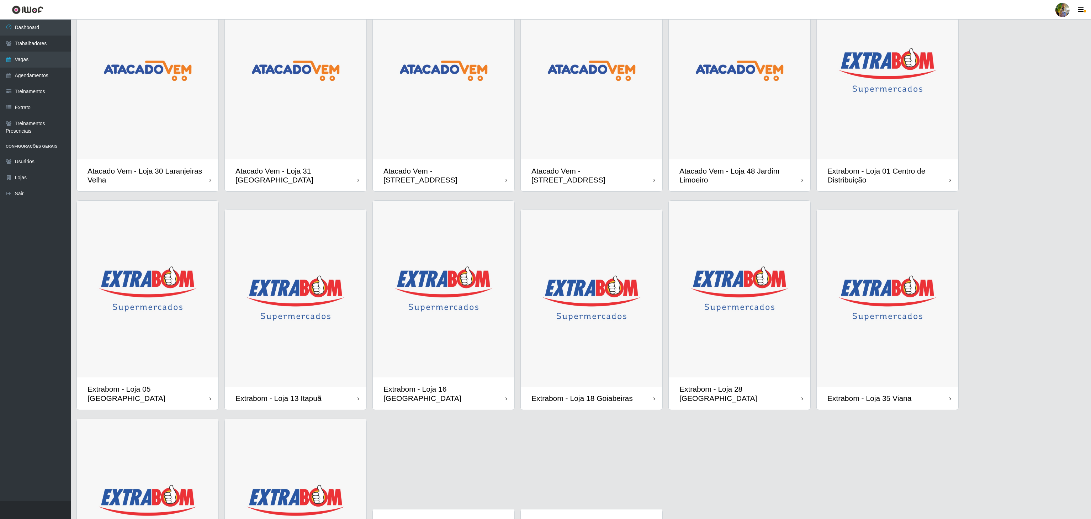
scroll to position [38, 0]
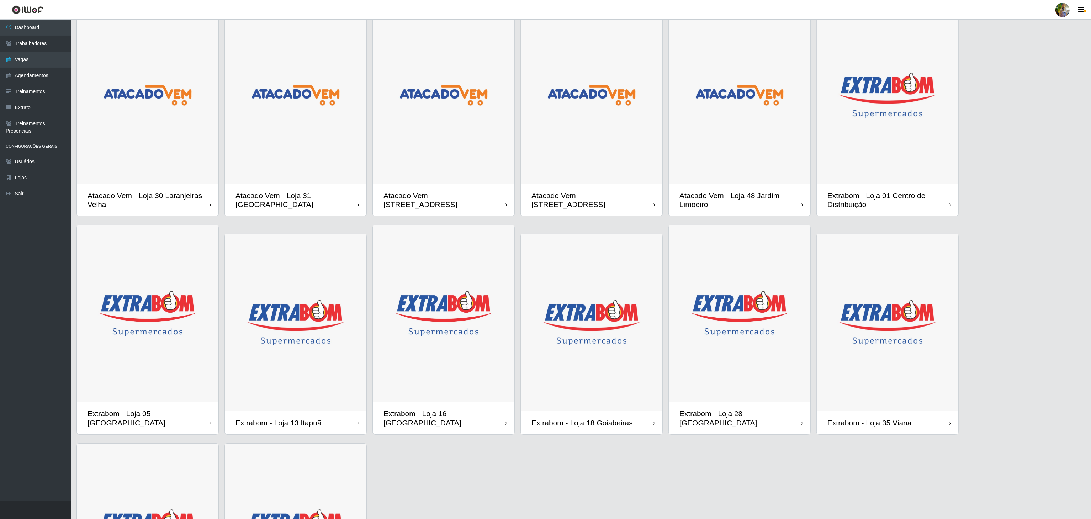
click at [461, 136] on img at bounding box center [444, 95] width 142 height 177
